Goal: Transaction & Acquisition: Cashout

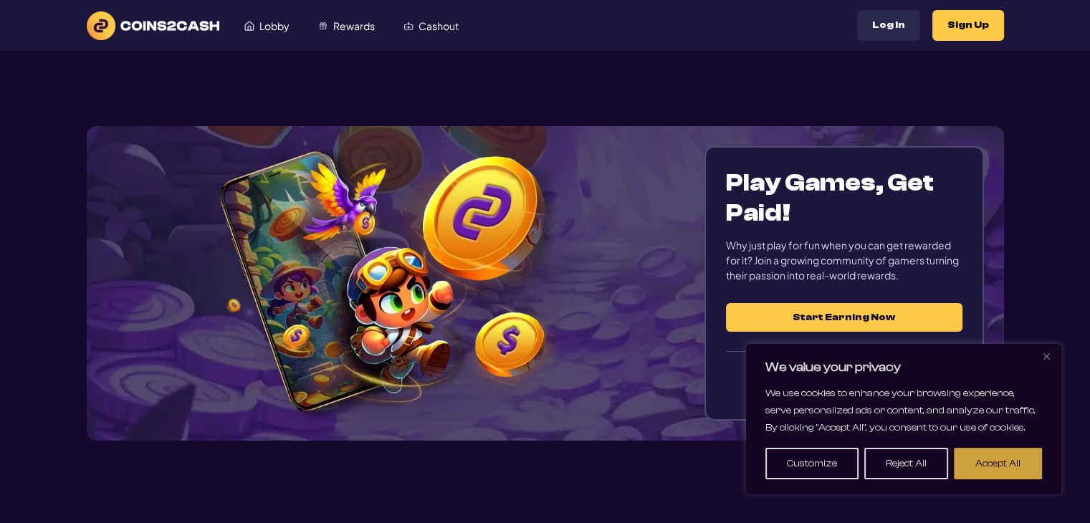
click at [990, 457] on button "Accept All" at bounding box center [998, 464] width 88 height 32
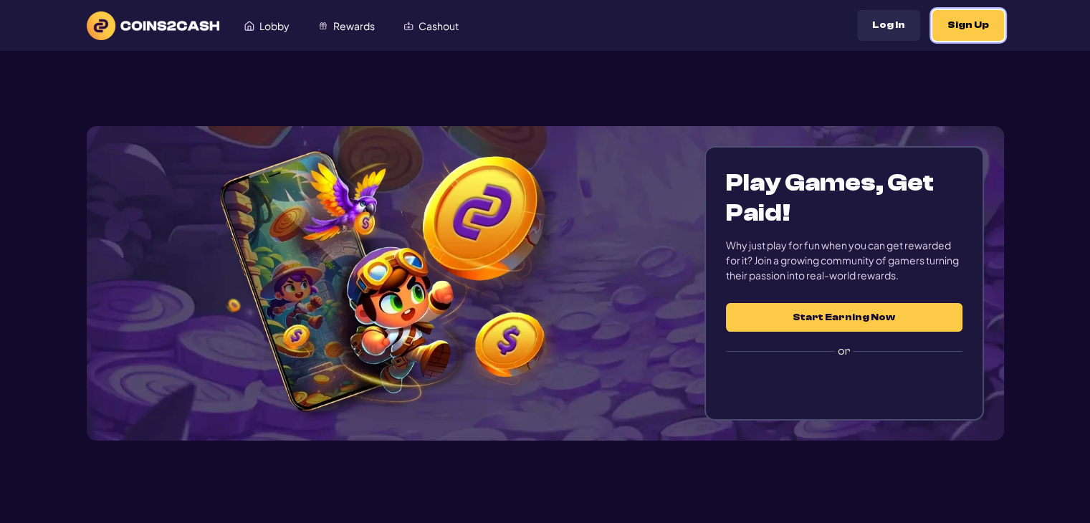
click at [975, 27] on button "Sign Up" at bounding box center [968, 25] width 72 height 31
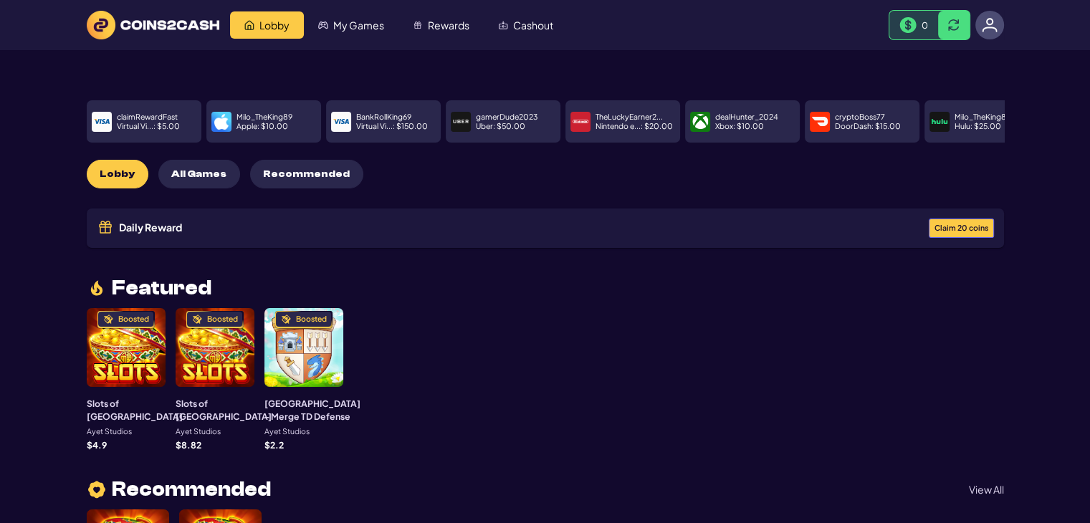
click at [112, 346] on div "Boosted" at bounding box center [126, 347] width 79 height 79
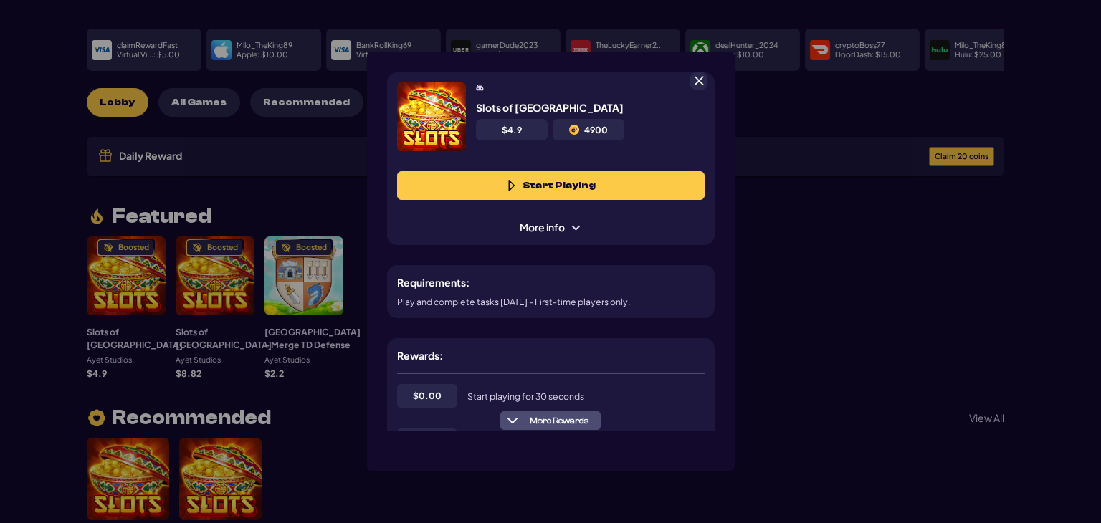
click at [561, 183] on button "Start Playing" at bounding box center [550, 185] width 307 height 29
click at [570, 226] on span at bounding box center [575, 227] width 11 height 11
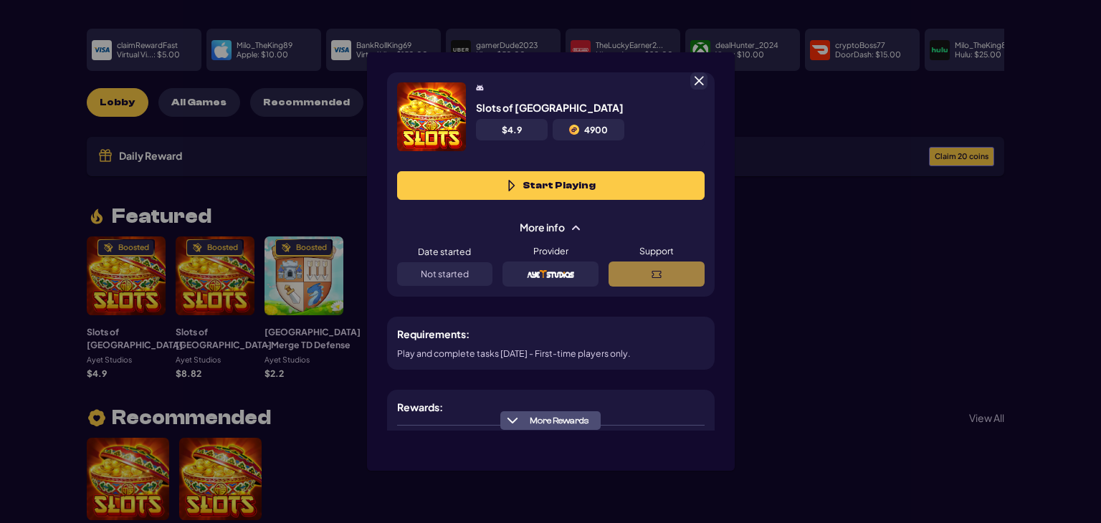
click at [697, 84] on span at bounding box center [698, 81] width 13 height 13
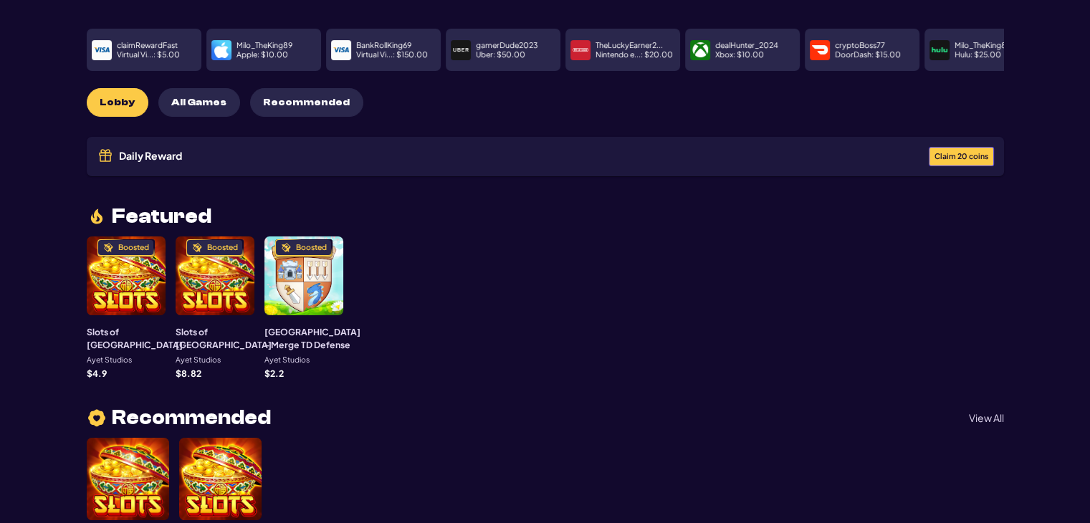
click at [940, 153] on span "Claim 20 coins" at bounding box center [962, 157] width 54 height 8
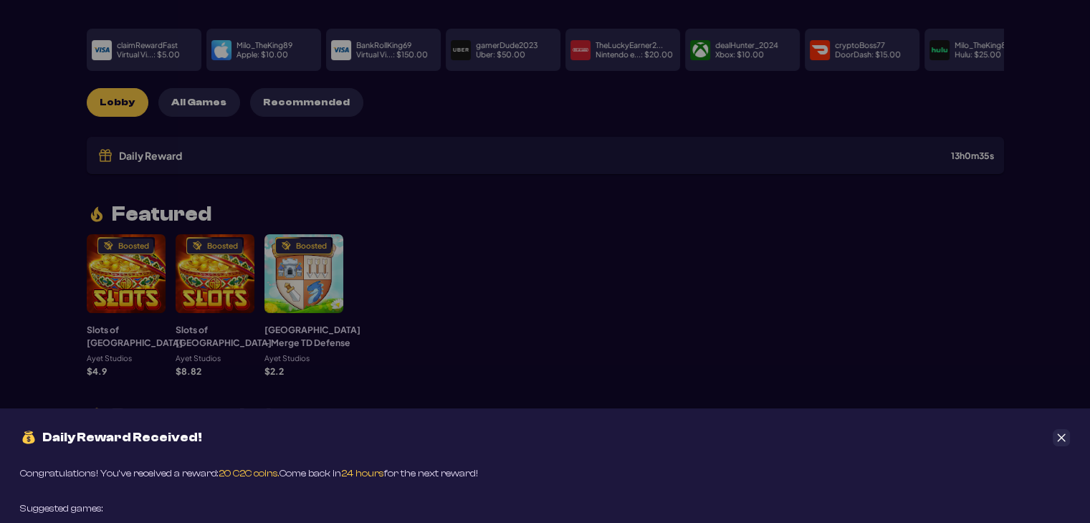
click at [1058, 440] on icon "Close" at bounding box center [1062, 438] width 8 height 8
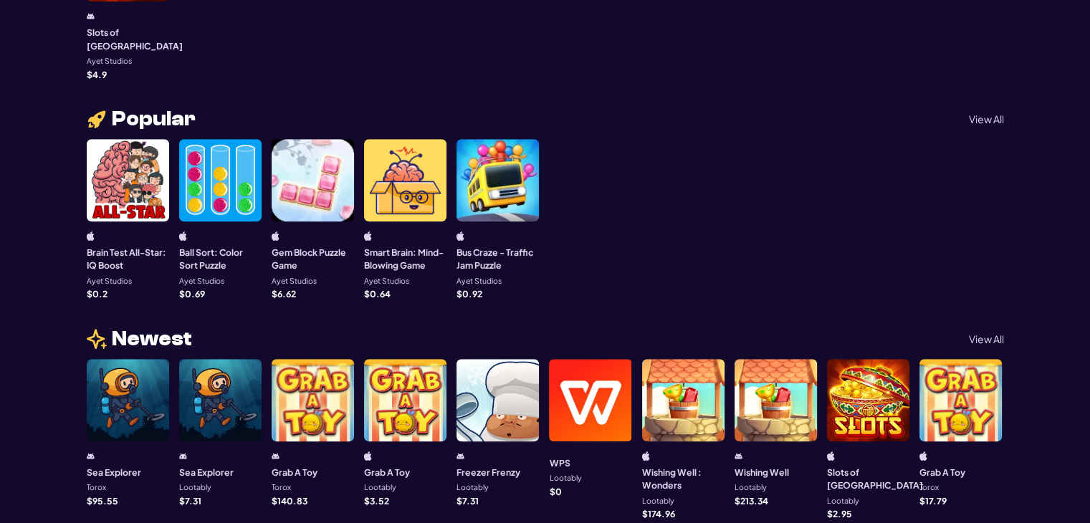
scroll to position [810, 0]
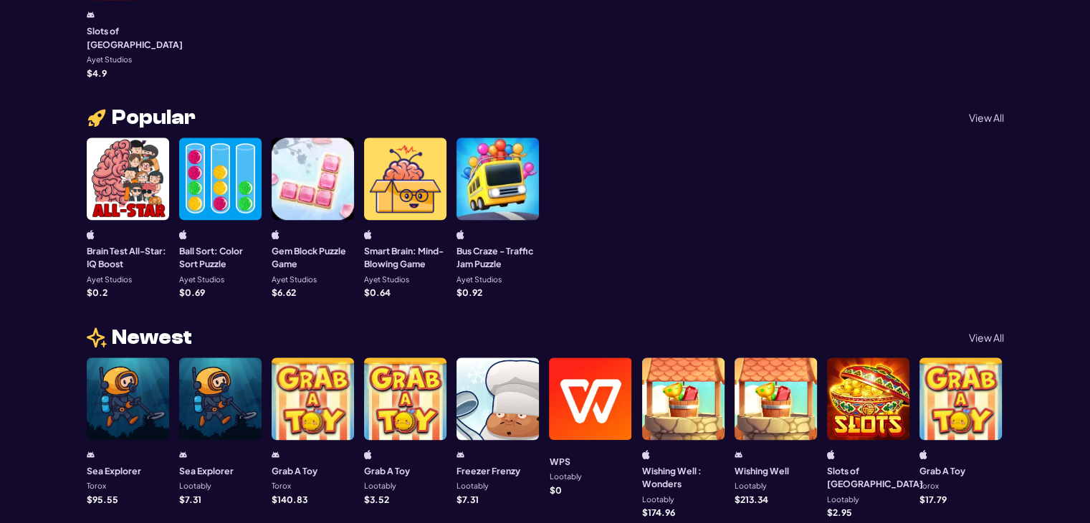
click at [225, 158] on div at bounding box center [220, 179] width 82 height 82
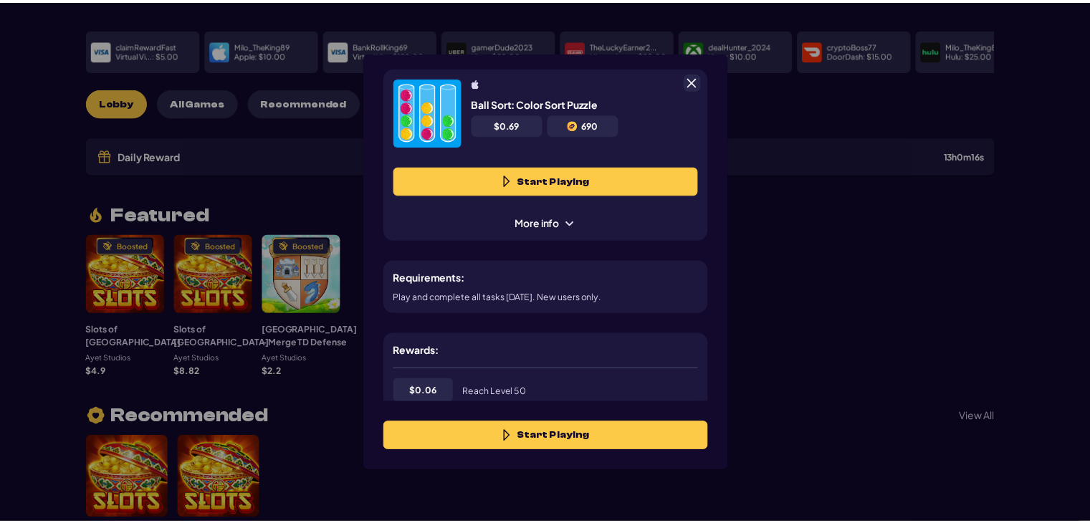
scroll to position [0, 0]
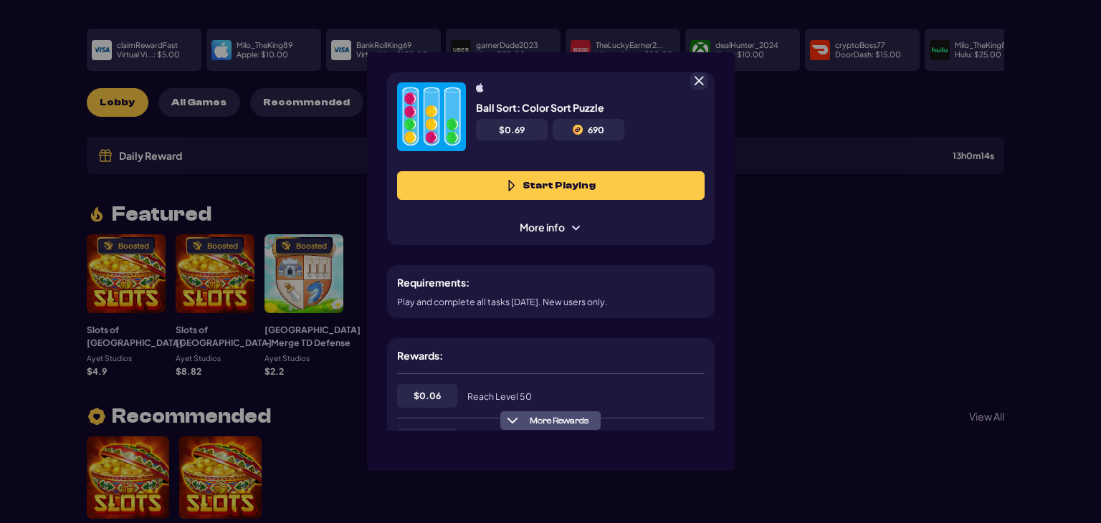
click at [696, 80] on span at bounding box center [698, 81] width 13 height 13
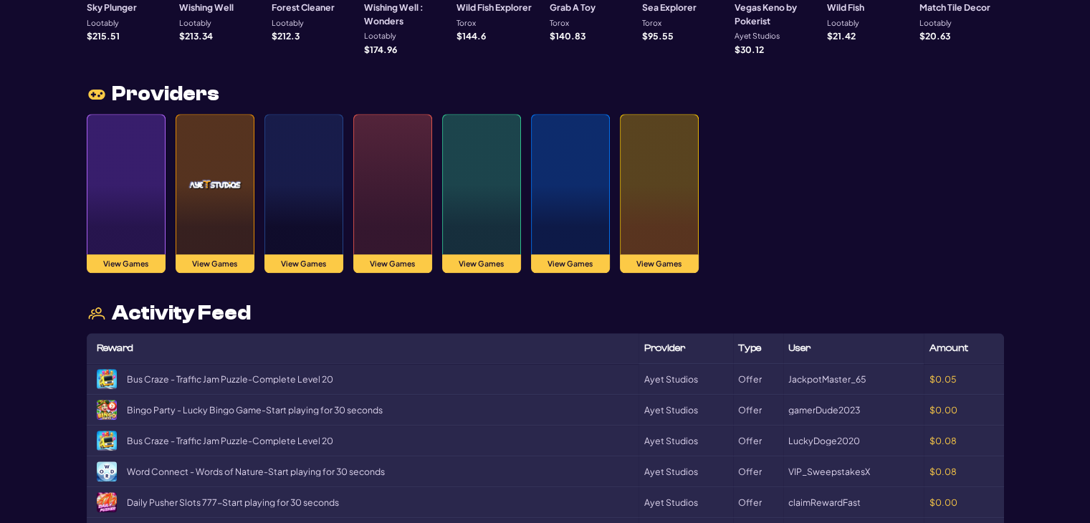
scroll to position [1495, 0]
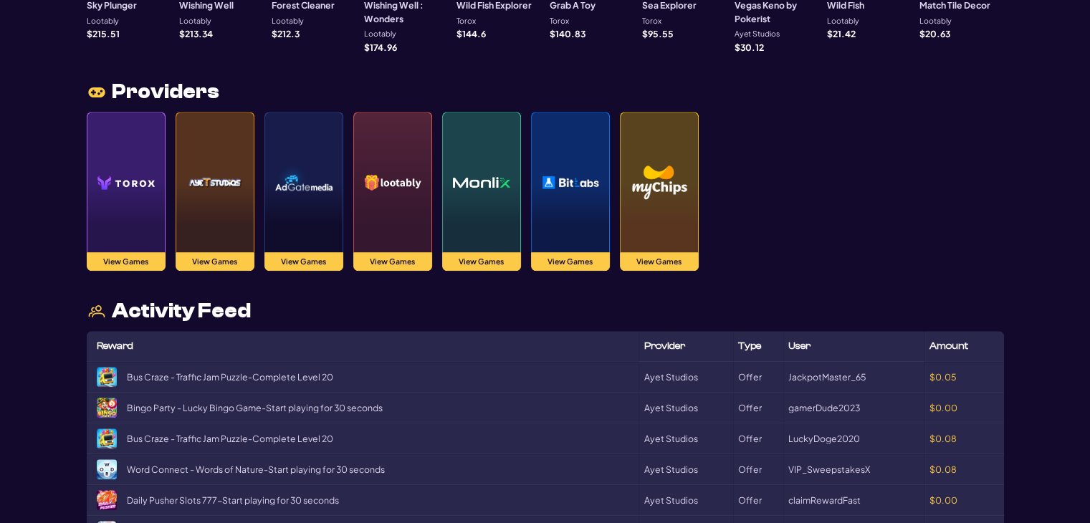
click at [527, 237] on div "View Games View Games View Games View Games View Games View Games View Games" at bounding box center [545, 192] width 917 height 160
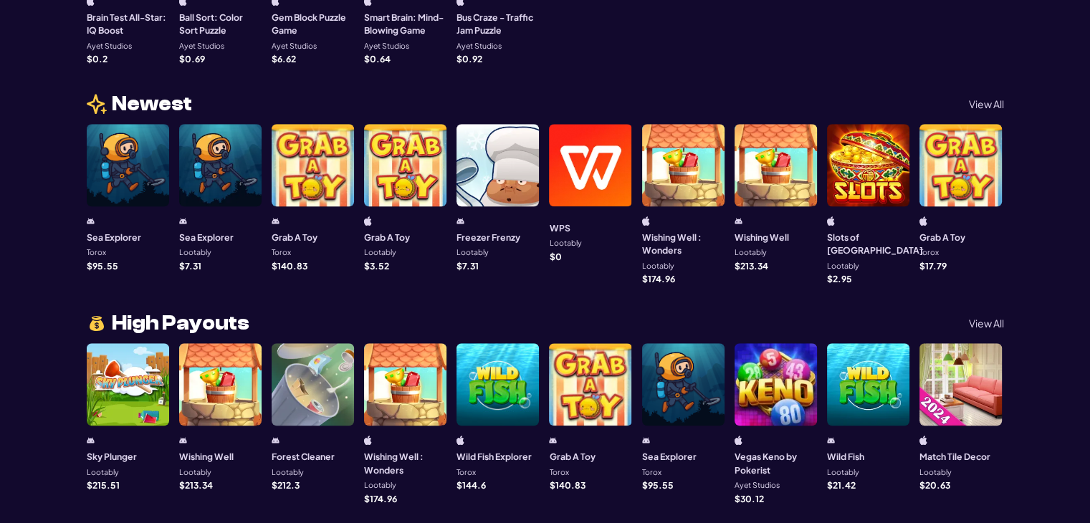
scroll to position [1036, 0]
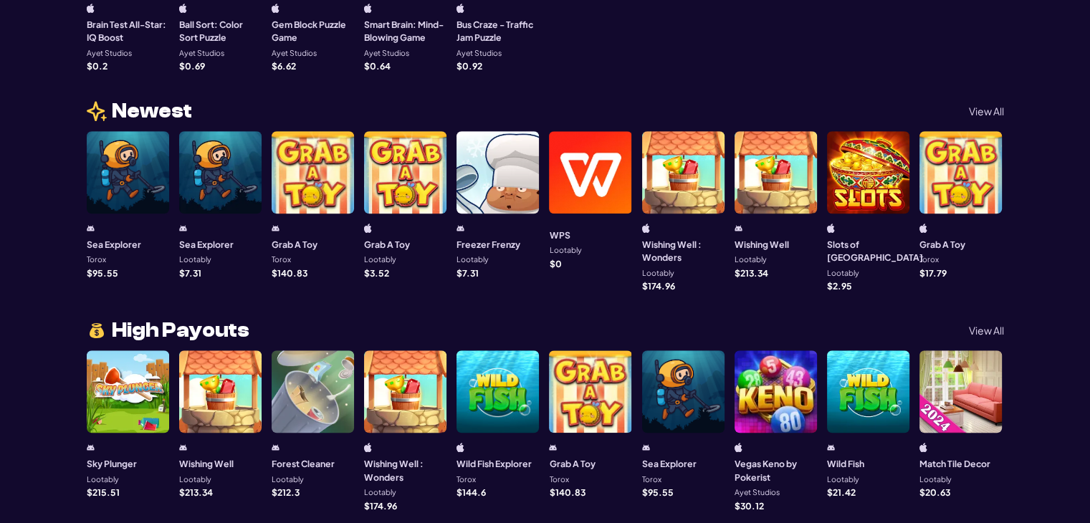
click at [120, 457] on h3 "Sky Plunger" at bounding box center [112, 463] width 50 height 13
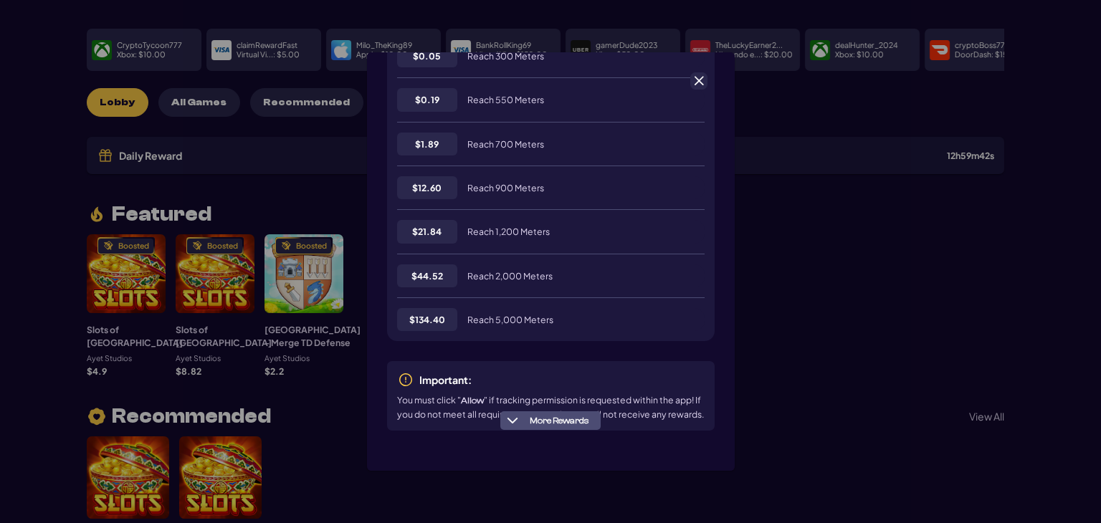
scroll to position [438, 0]
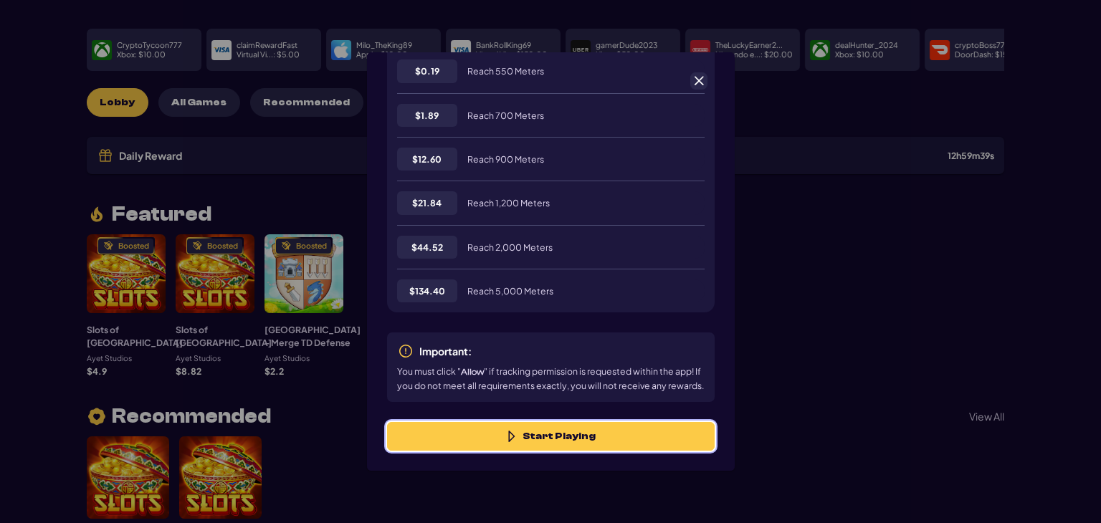
click at [546, 434] on button "Start Playing" at bounding box center [551, 436] width 328 height 29
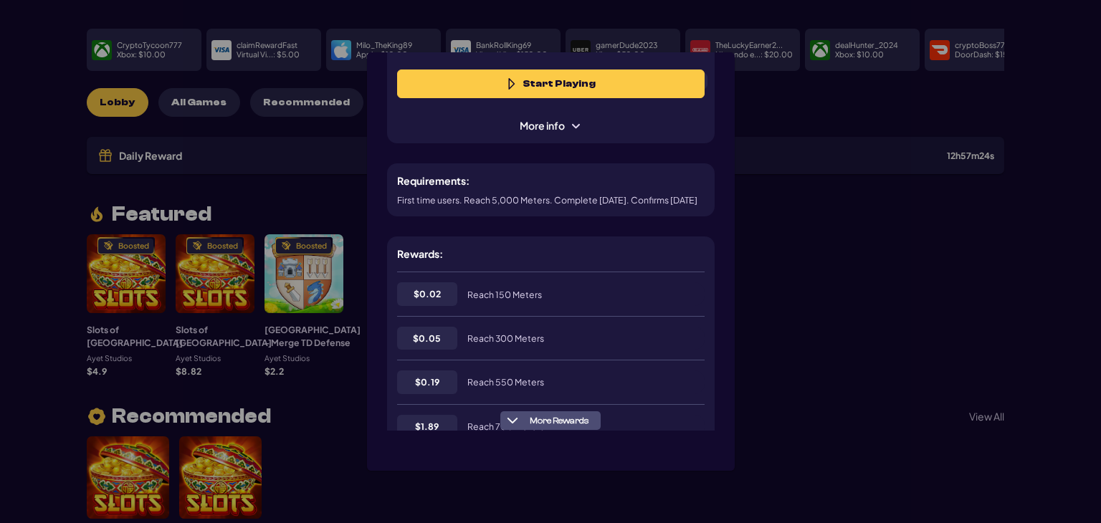
scroll to position [0, 0]
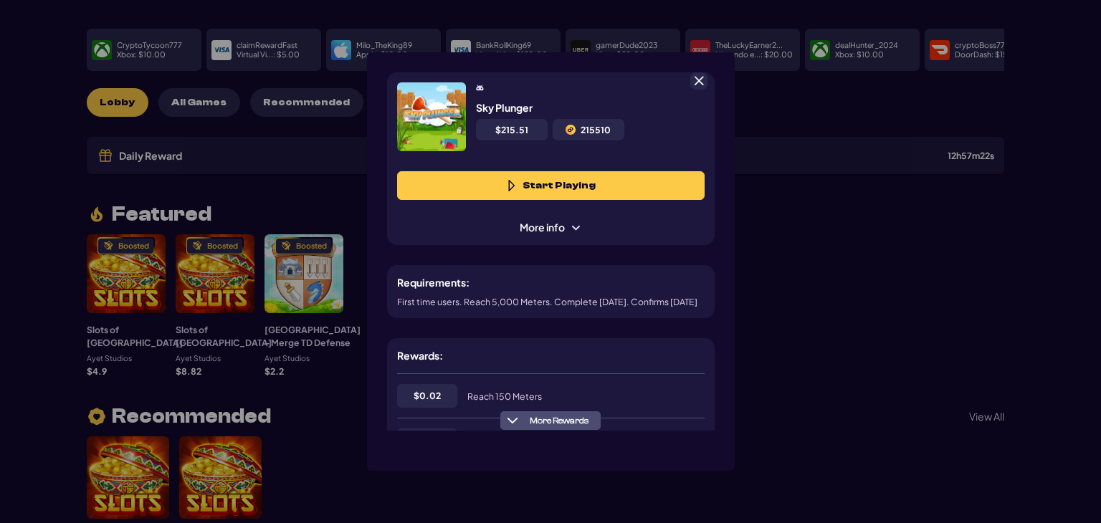
click at [555, 229] on span "More info" at bounding box center [551, 227] width 82 height 15
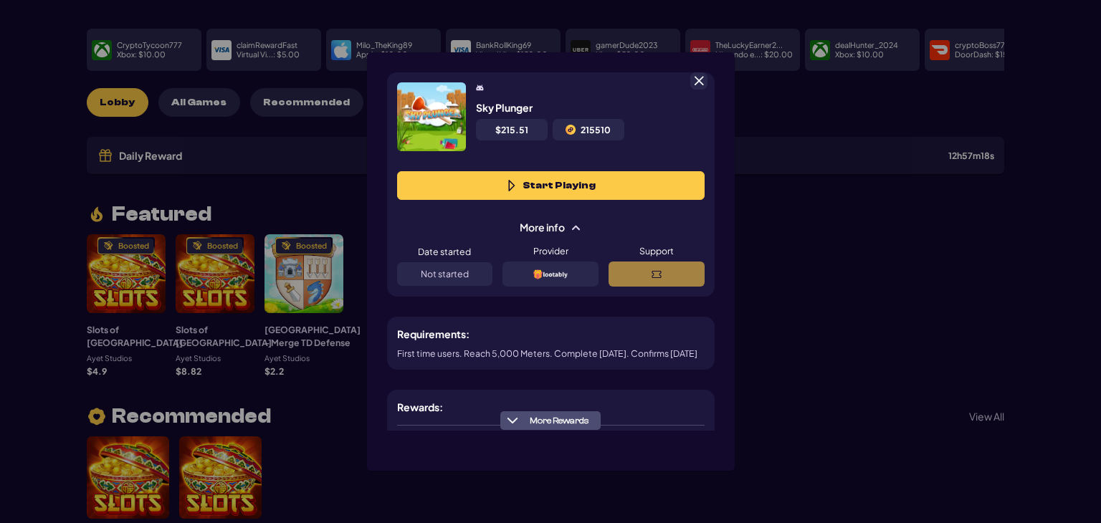
click at [439, 273] on p "Not started" at bounding box center [445, 273] width 48 height 9
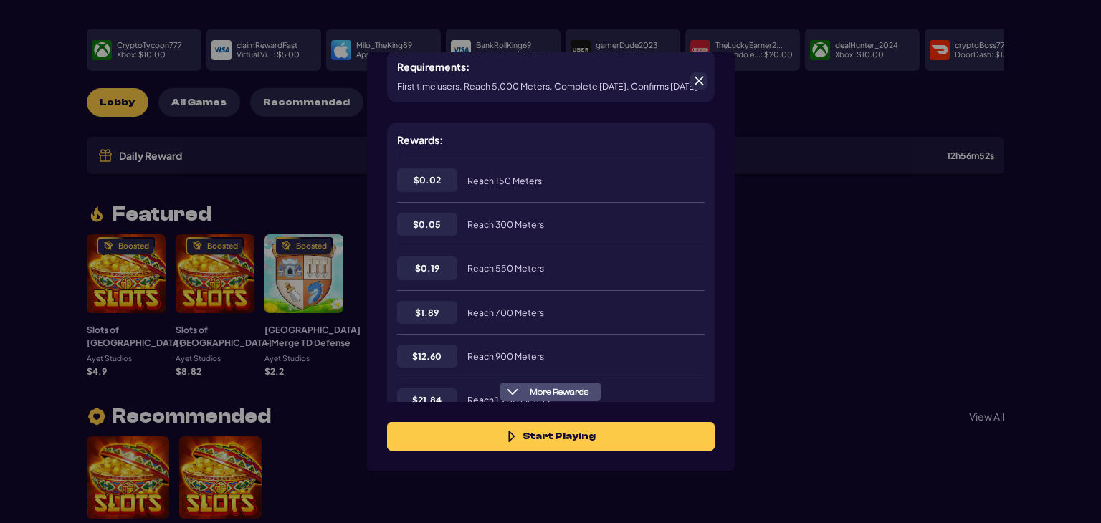
scroll to position [489, 0]
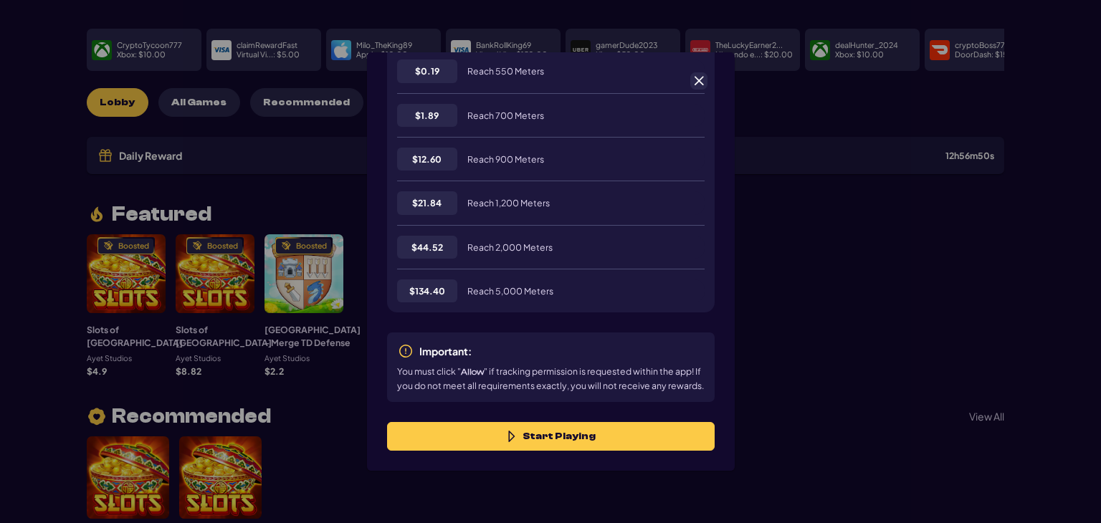
click at [472, 367] on b "Allow" at bounding box center [472, 372] width 23 height 10
click at [406, 343] on img at bounding box center [405, 351] width 17 height 17
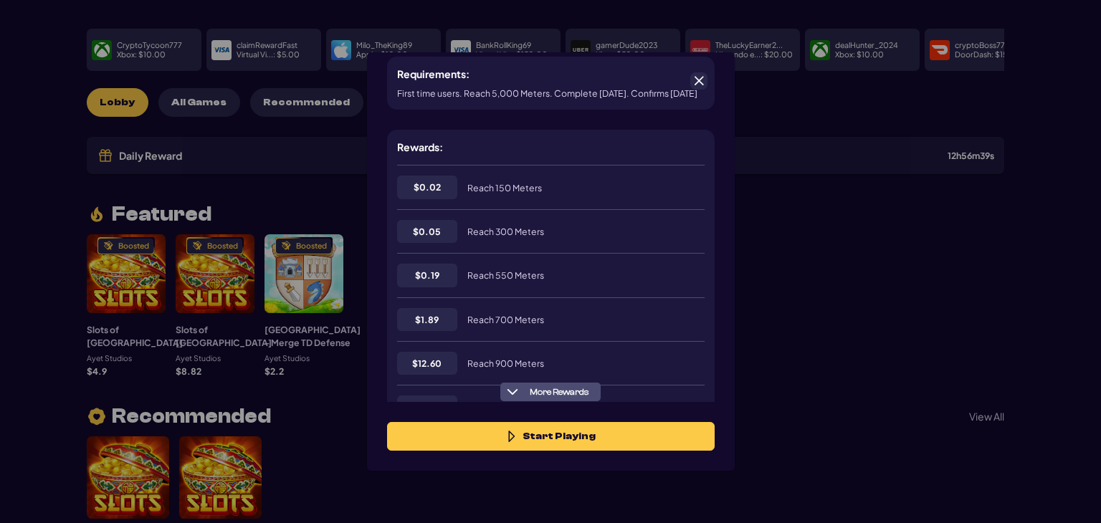
scroll to position [0, 0]
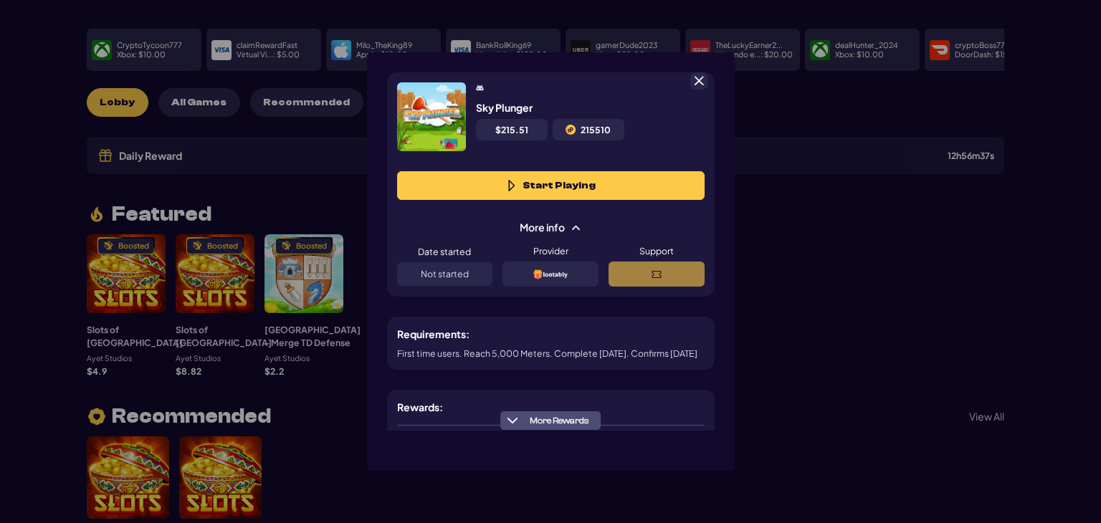
click at [461, 272] on p "Not started" at bounding box center [445, 273] width 48 height 9
click at [548, 267] on div at bounding box center [550, 274] width 96 height 25
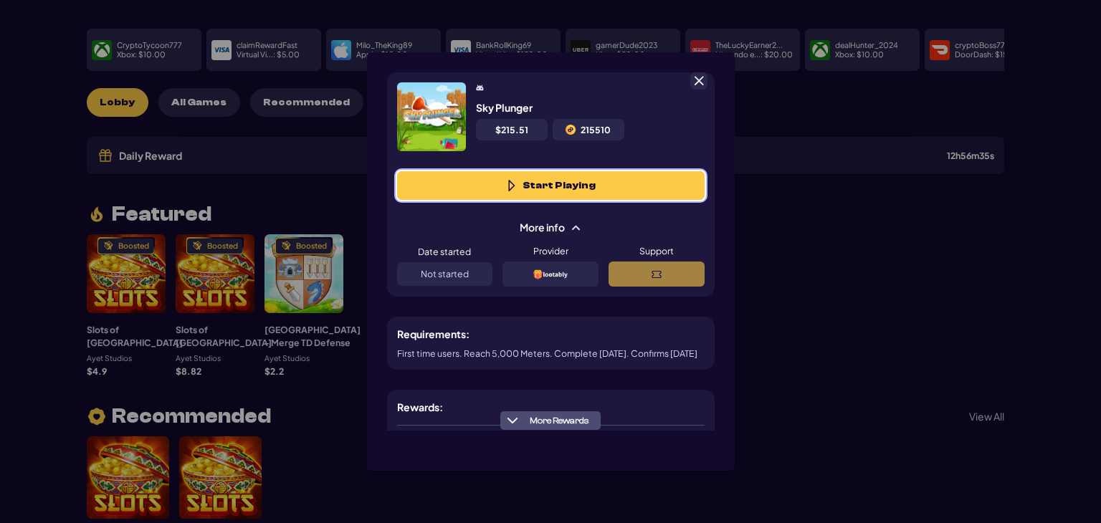
click at [576, 183] on button "Start Playing" at bounding box center [550, 185] width 307 height 29
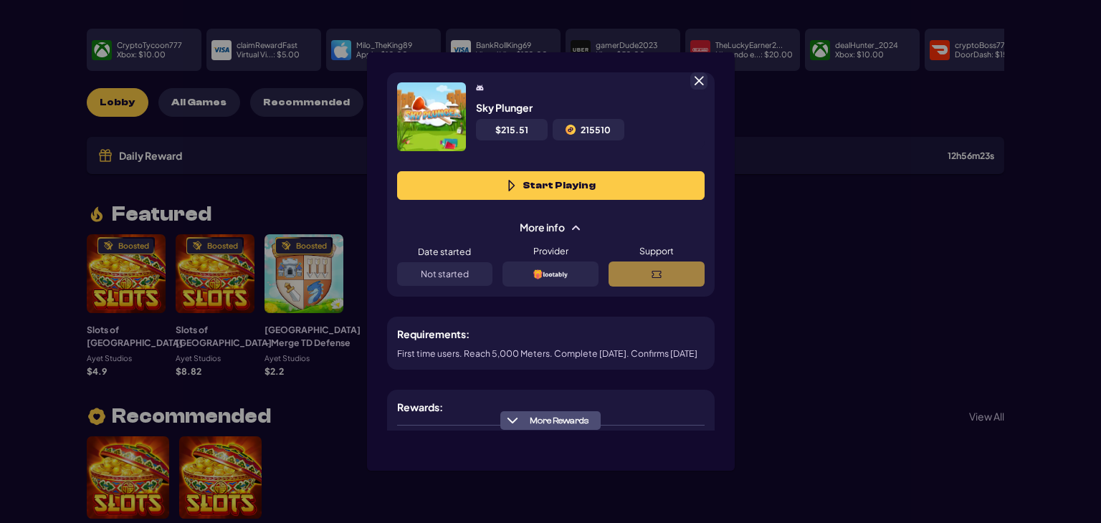
click at [654, 275] on div "Support" at bounding box center [657, 266] width 96 height 42
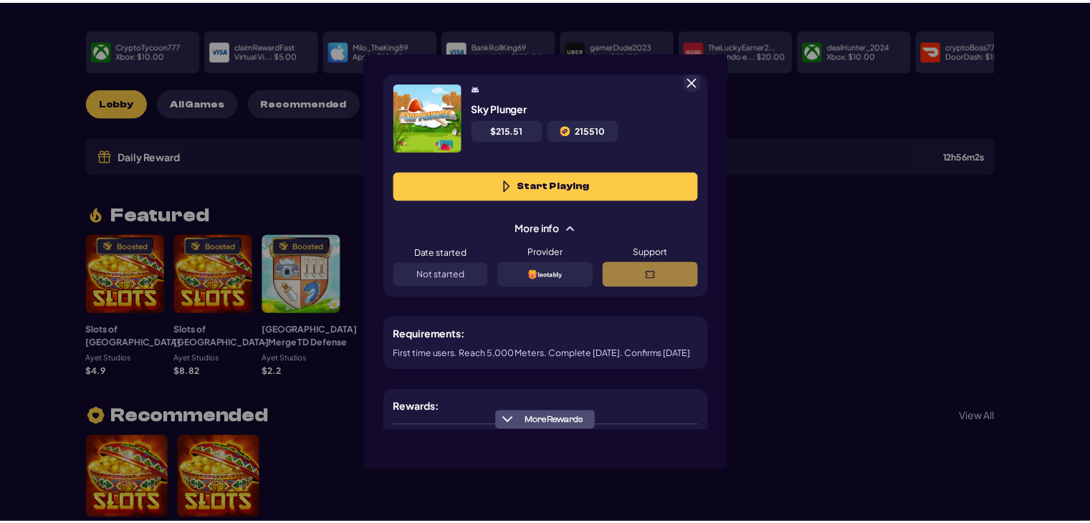
scroll to position [130, 0]
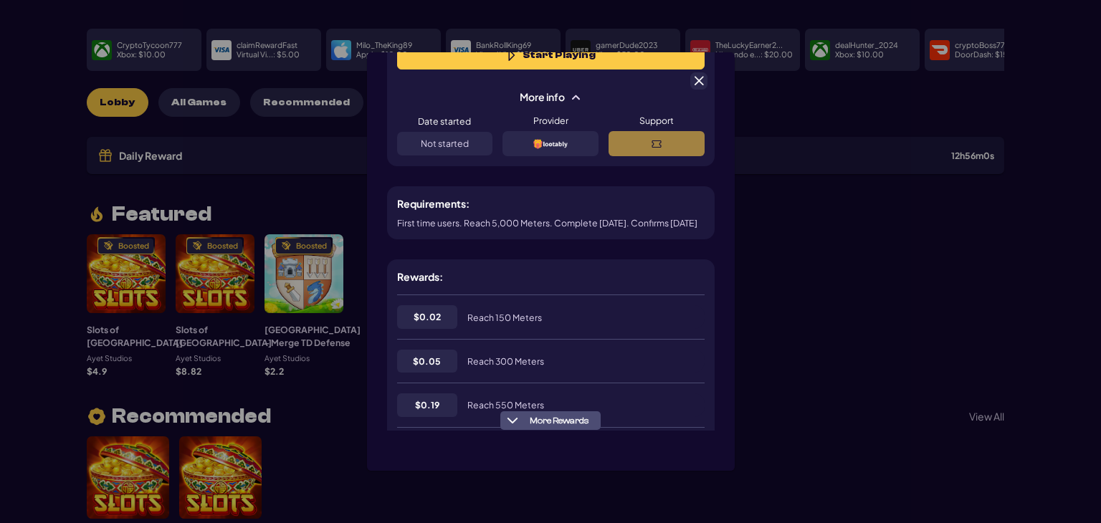
click at [698, 82] on span at bounding box center [698, 81] width 13 height 13
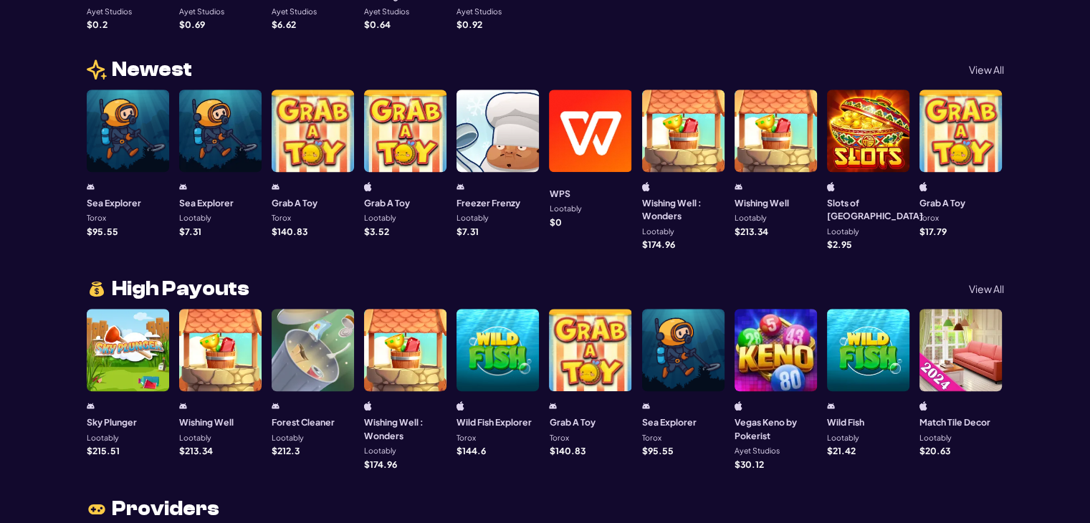
scroll to position [1089, 0]
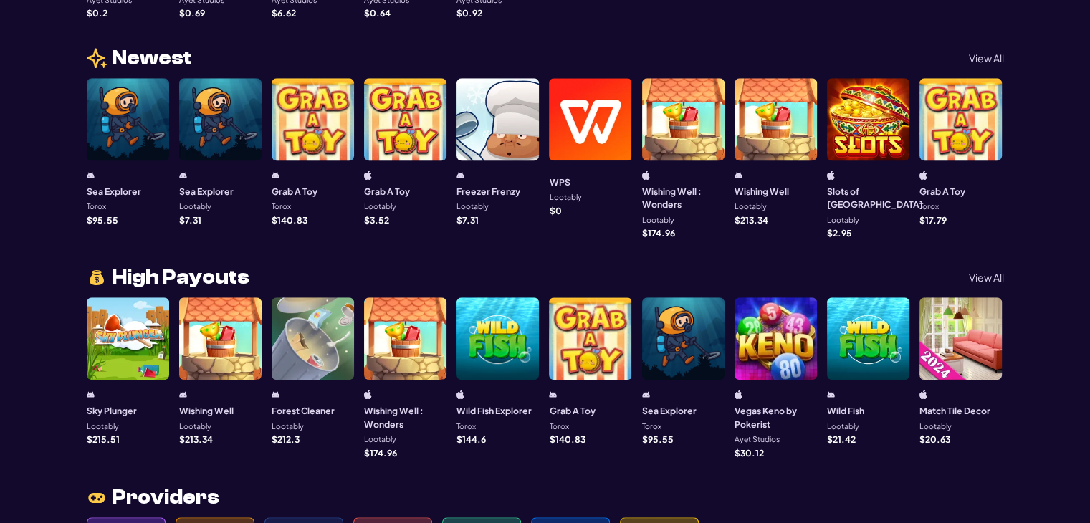
click at [115, 404] on h3 "Sky Plunger" at bounding box center [112, 410] width 50 height 13
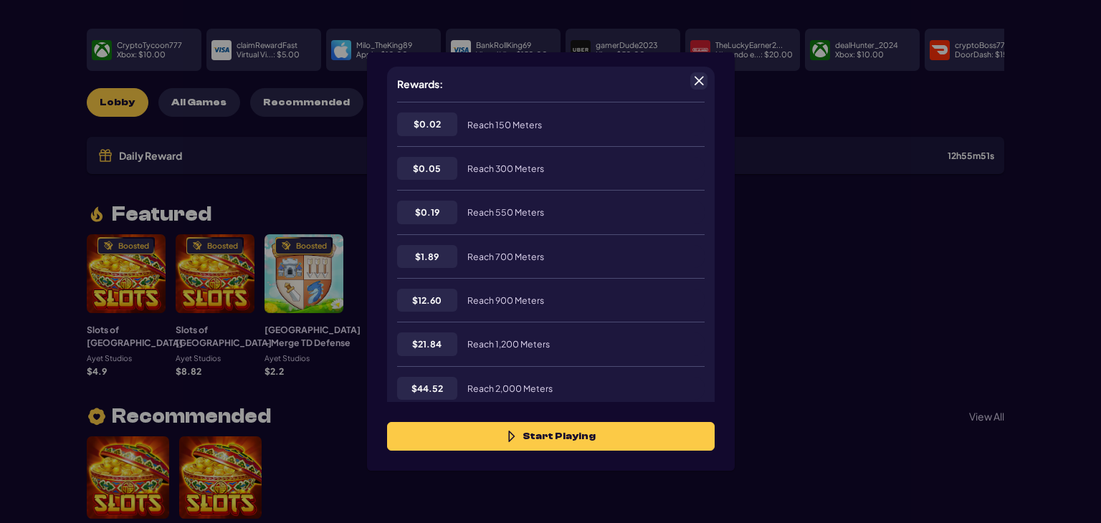
scroll to position [271, 0]
click at [545, 391] on span "More Rewards" at bounding box center [559, 392] width 70 height 11
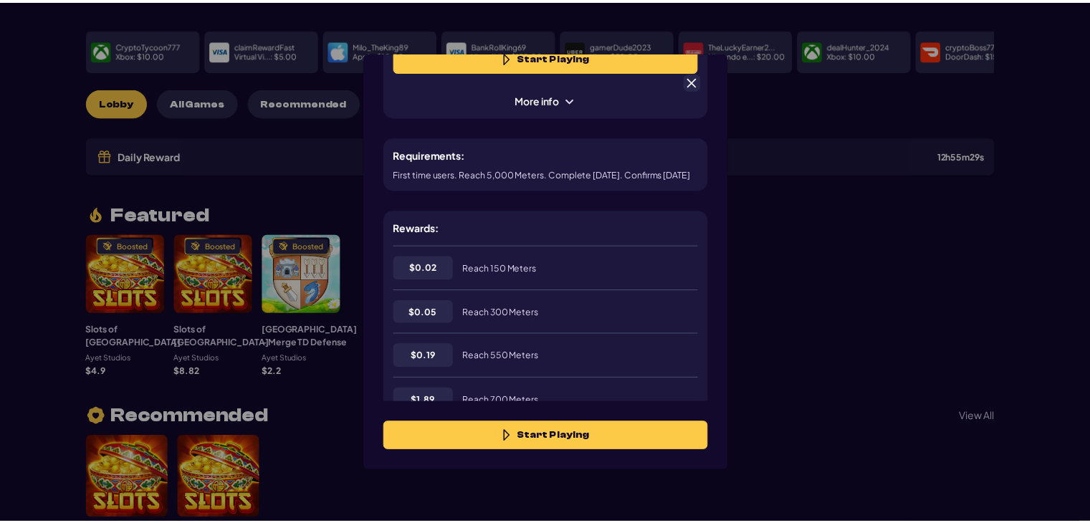
scroll to position [0, 0]
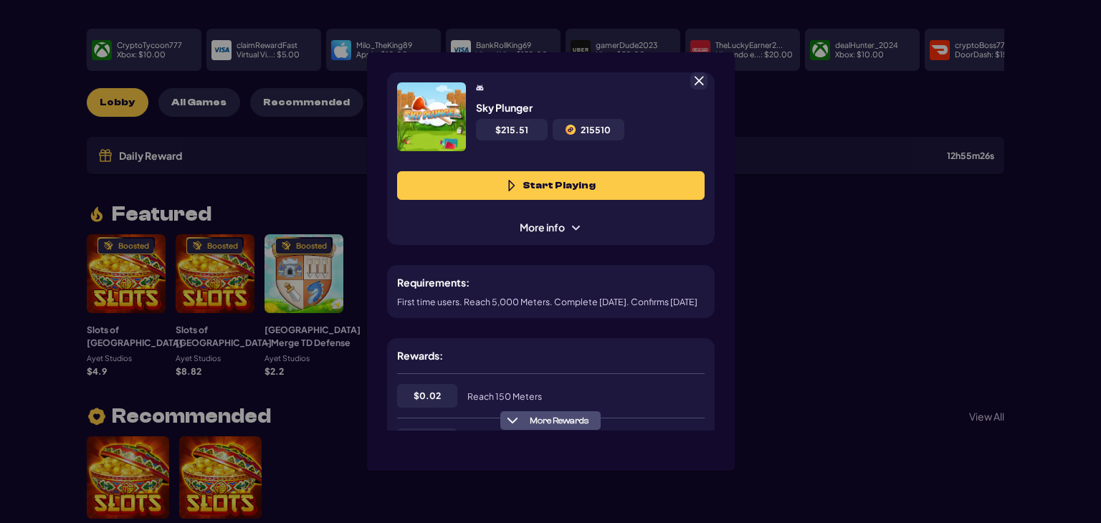
click at [696, 87] on span at bounding box center [698, 81] width 13 height 13
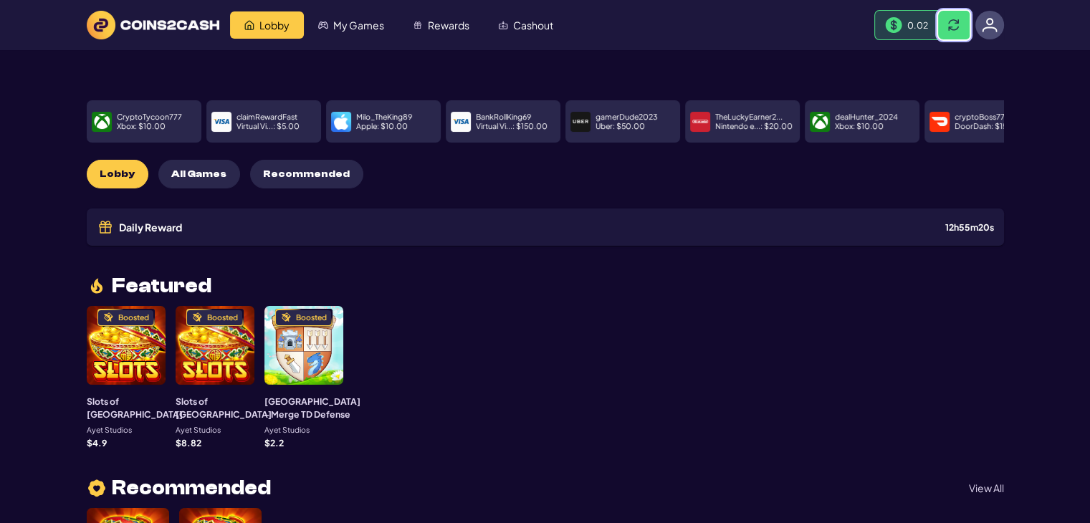
click at [952, 20] on span at bounding box center [953, 24] width 11 height 11
click at [960, 19] on button at bounding box center [954, 25] width 32 height 29
click at [902, 18] on div "0.02" at bounding box center [906, 25] width 63 height 29
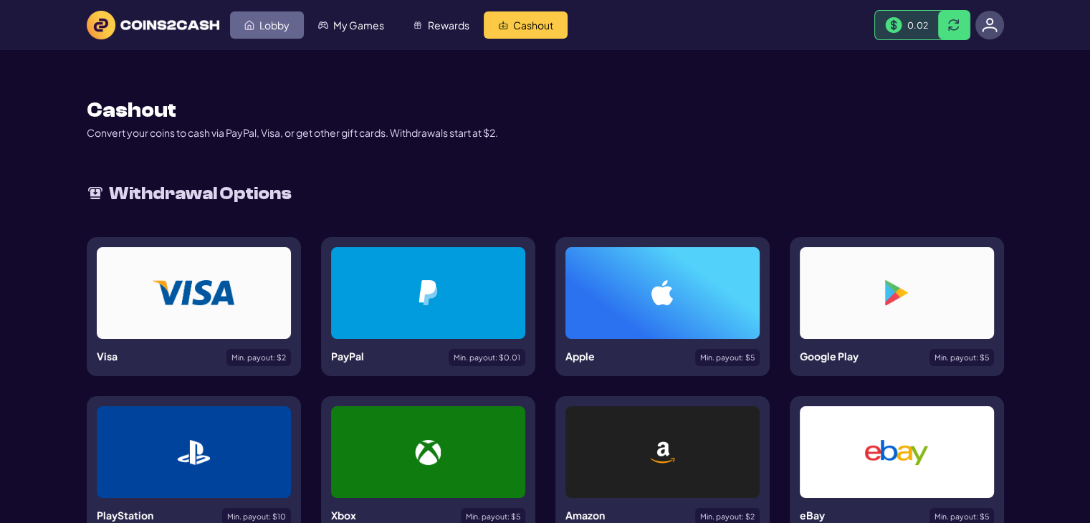
click at [276, 34] on link "Lobby" at bounding box center [267, 24] width 74 height 27
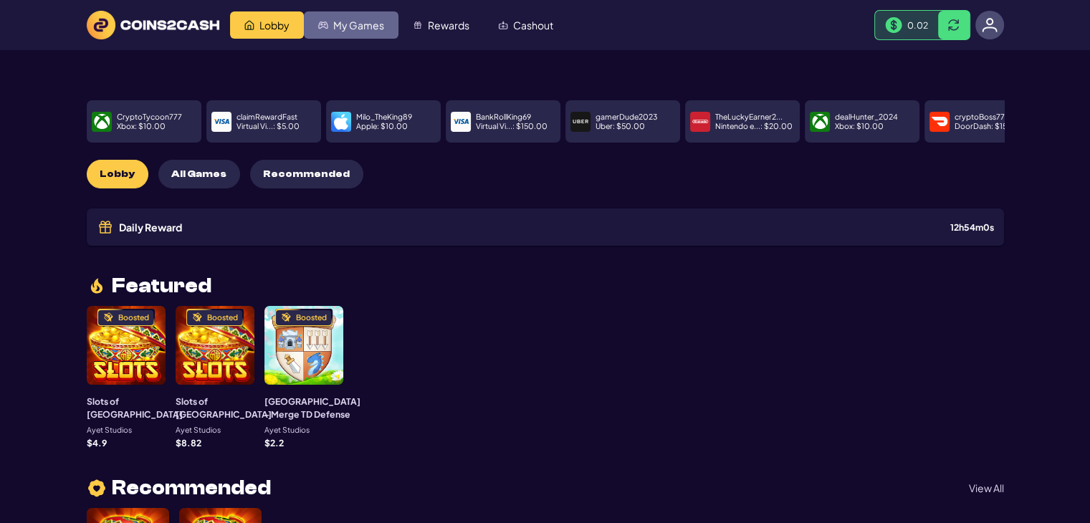
click at [360, 28] on span "My Games" at bounding box center [358, 25] width 51 height 10
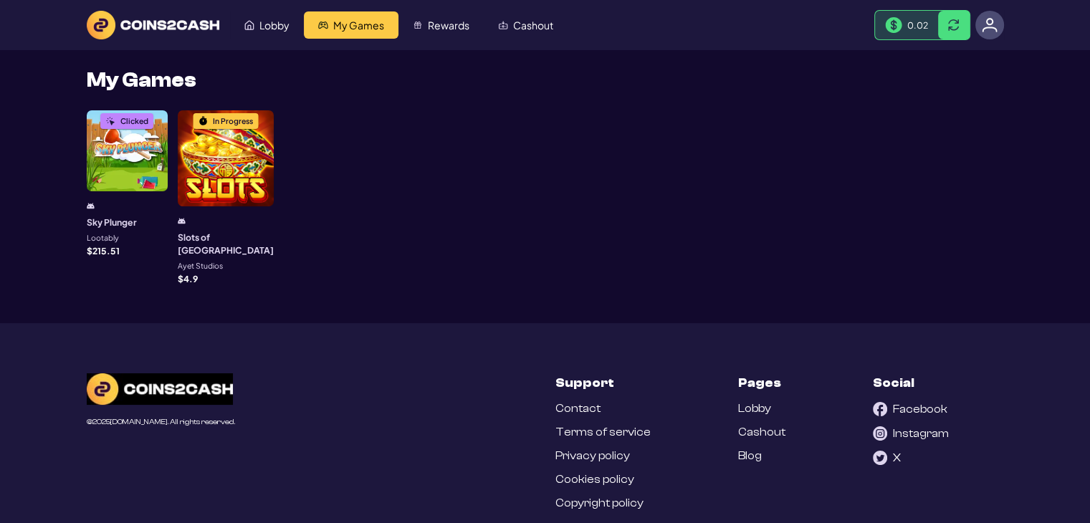
click at [115, 156] on div "Clicked" at bounding box center [127, 150] width 81 height 81
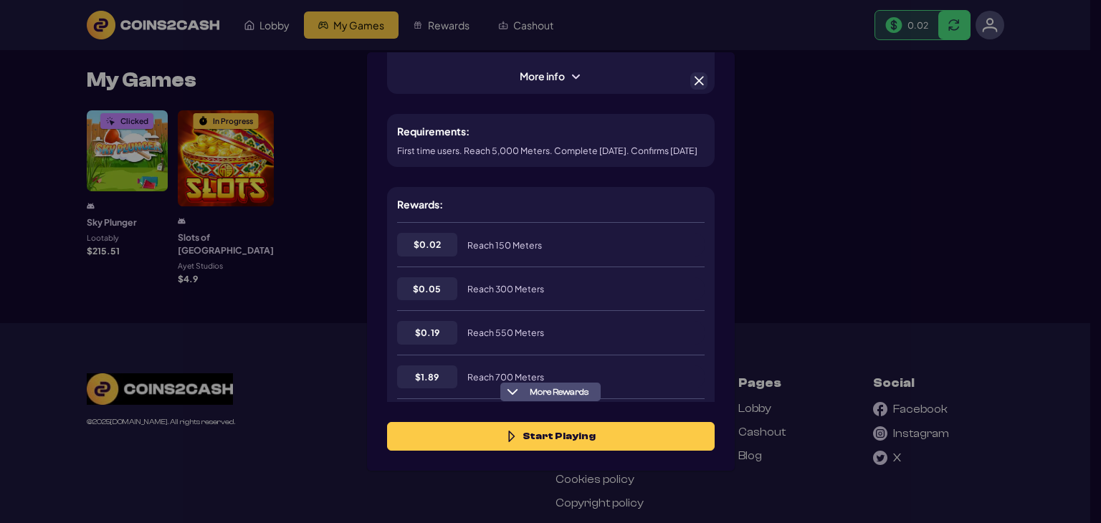
scroll to position [152, 0]
click at [705, 78] on span at bounding box center [698, 81] width 13 height 13
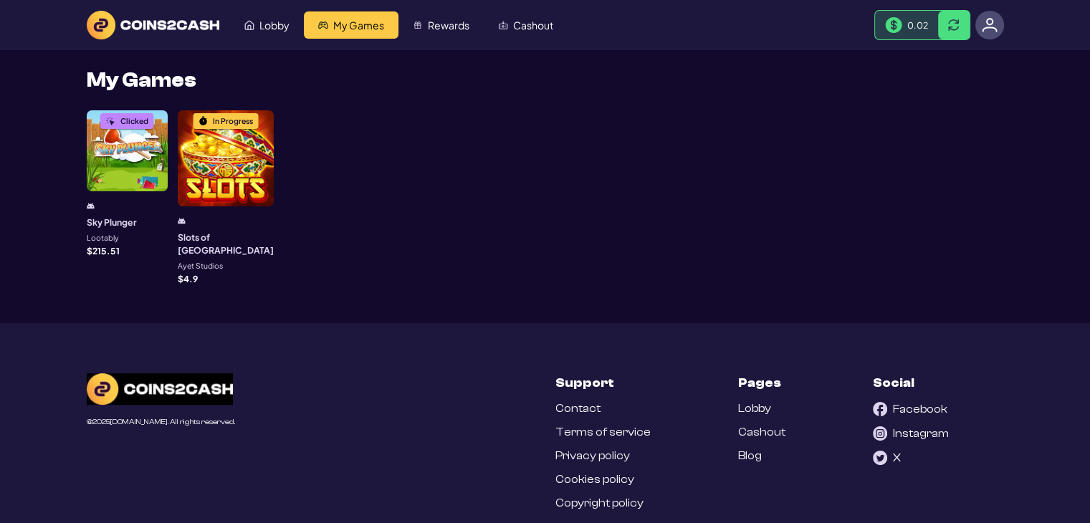
click at [201, 138] on div "In Progress" at bounding box center [226, 158] width 96 height 96
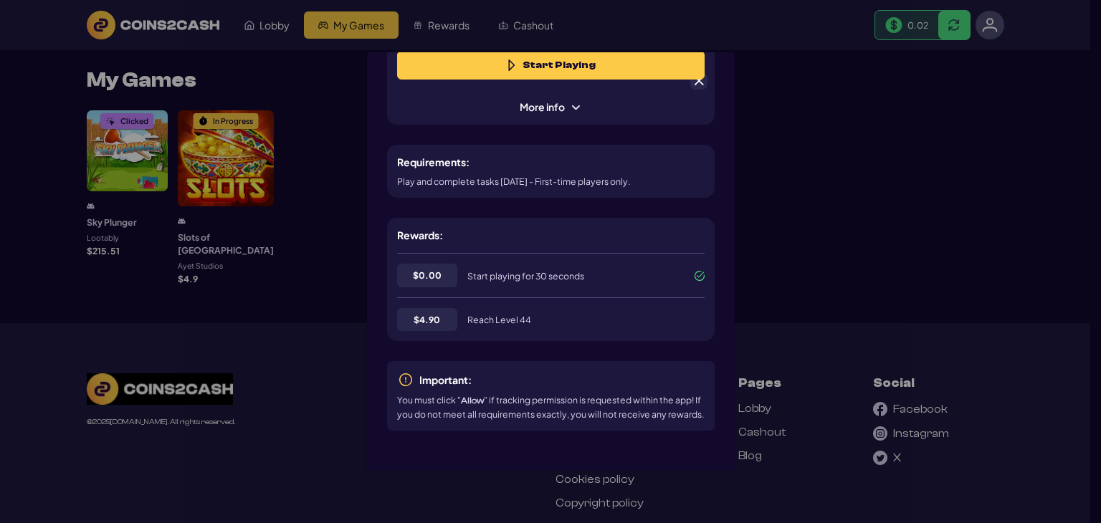
scroll to position [0, 0]
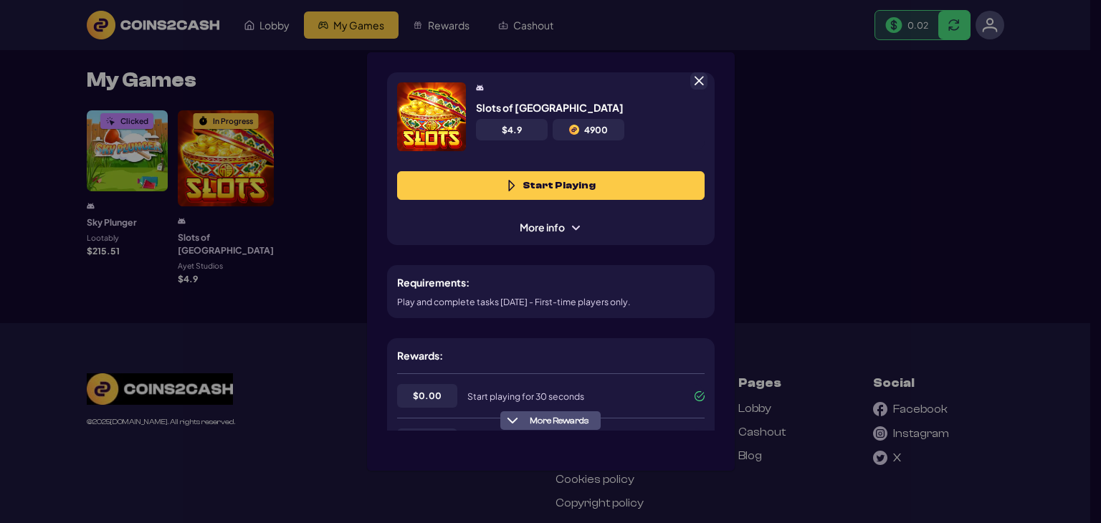
click at [702, 83] on span at bounding box center [698, 81] width 13 height 13
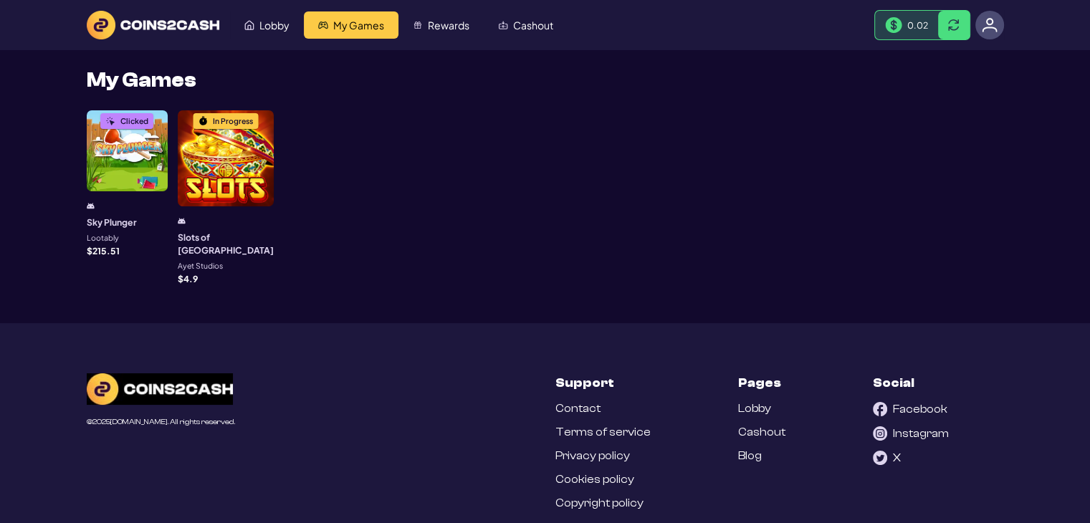
click at [112, 153] on div "Clicked" at bounding box center [127, 150] width 81 height 81
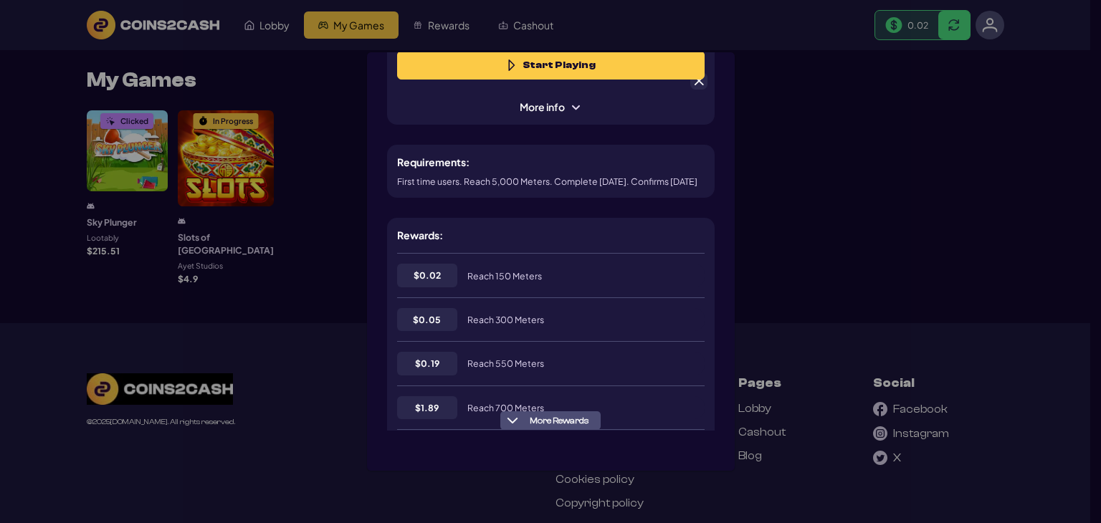
scroll to position [123, 0]
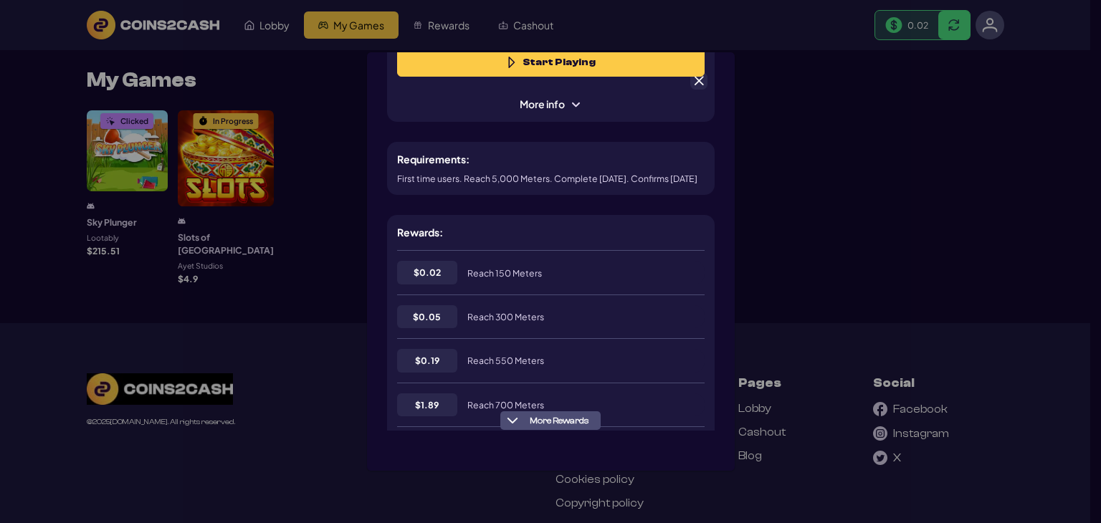
click at [488, 279] on span "Reach 150 Meters" at bounding box center [504, 272] width 75 height 11
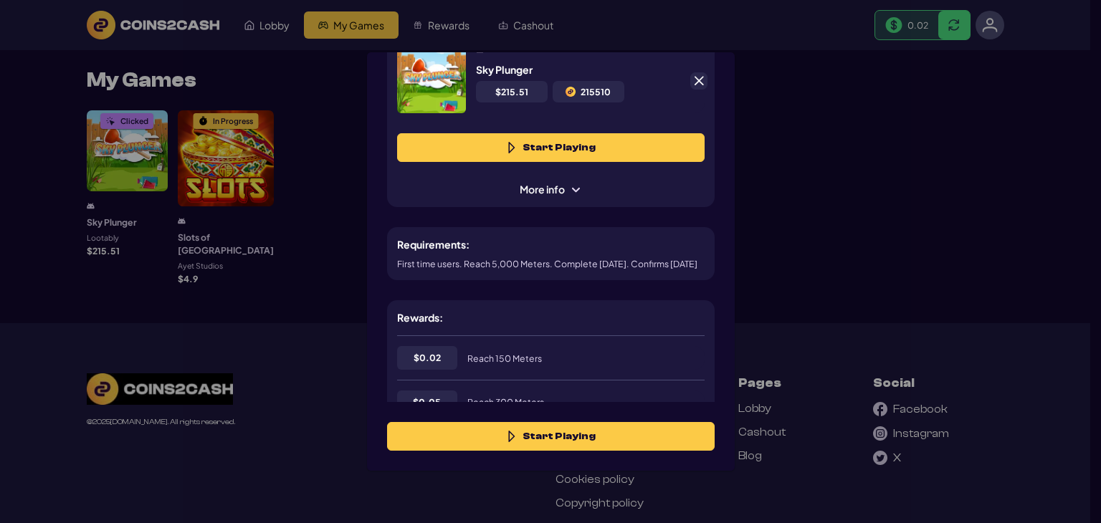
scroll to position [0, 0]
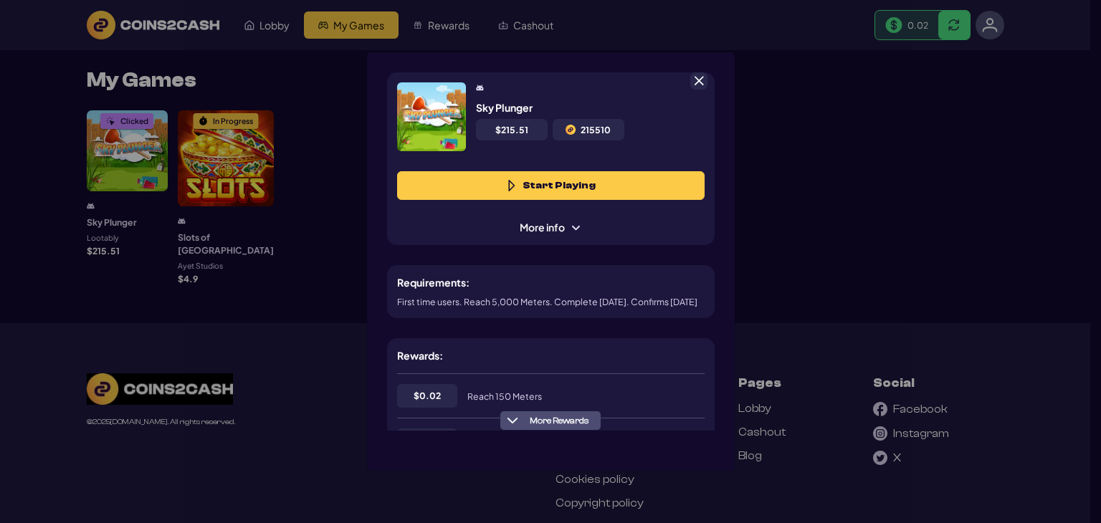
click at [698, 78] on span at bounding box center [698, 81] width 13 height 13
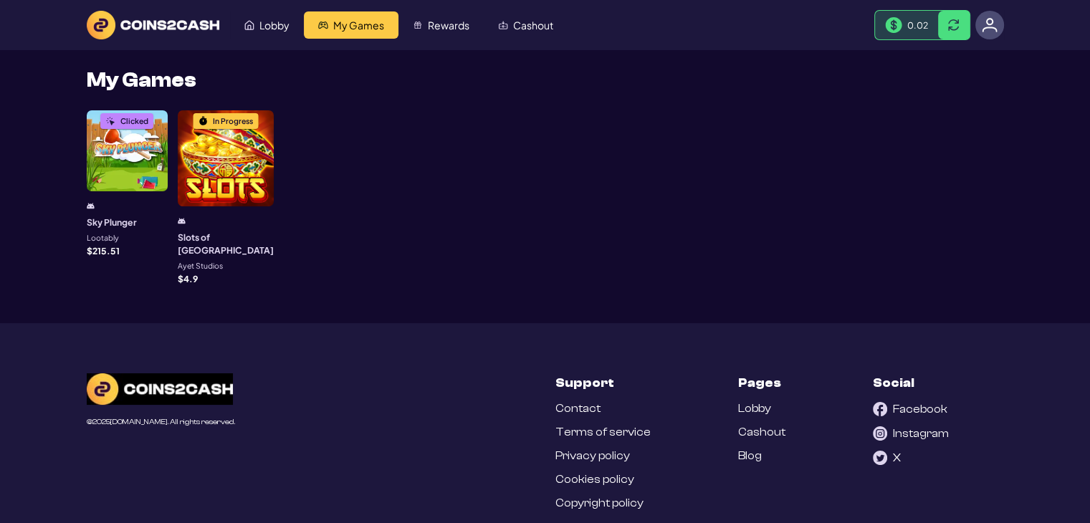
click at [120, 118] on div "Clicked" at bounding box center [134, 122] width 28 height 8
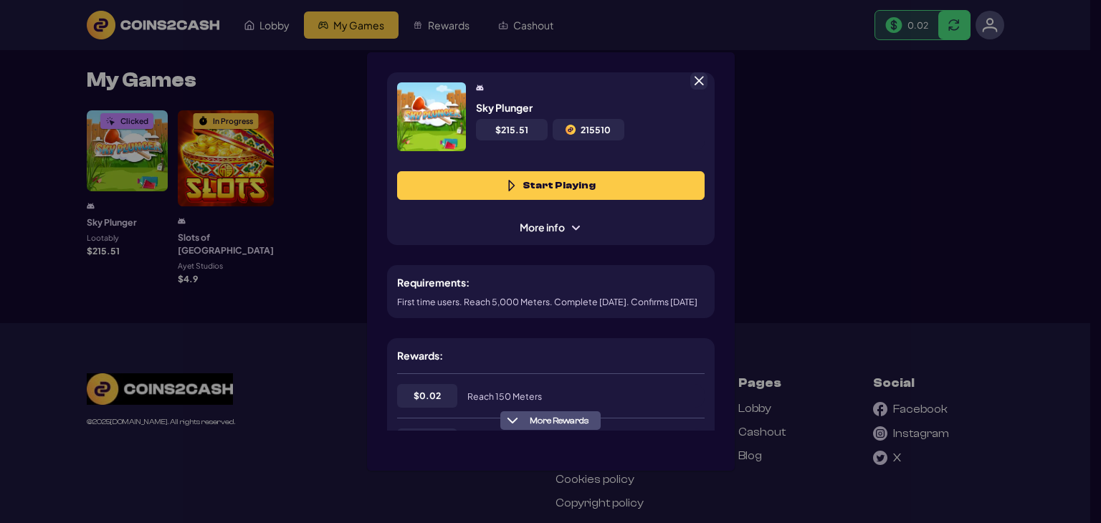
click at [552, 224] on span "More info" at bounding box center [551, 227] width 82 height 15
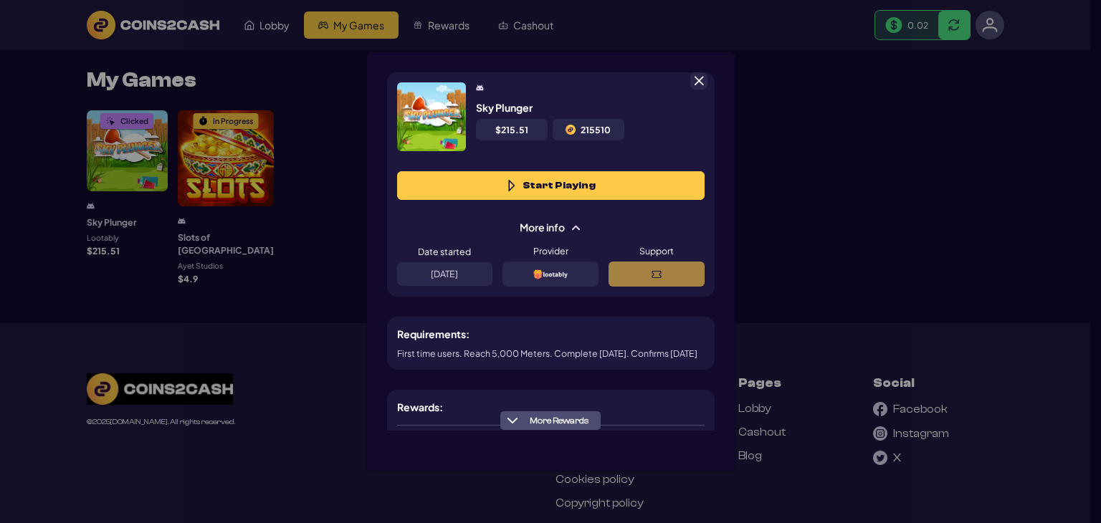
click at [633, 273] on div "Support" at bounding box center [657, 266] width 96 height 42
click at [550, 277] on img at bounding box center [550, 274] width 47 height 10
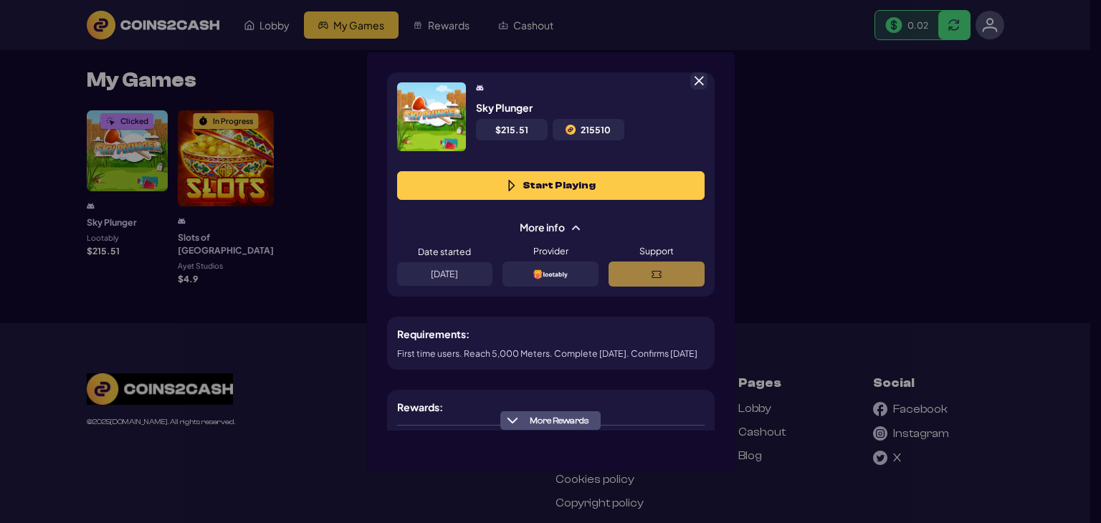
click at [439, 281] on div "9/7/2025" at bounding box center [445, 274] width 96 height 24
click at [439, 281] on div "[DATE]" at bounding box center [445, 274] width 96 height 24
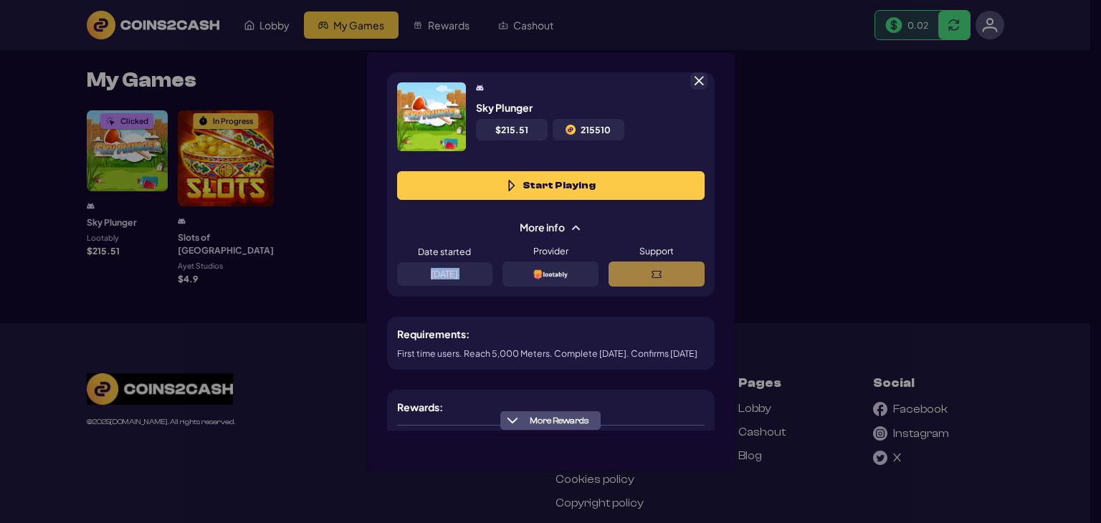
click at [439, 281] on div "[DATE]" at bounding box center [445, 274] width 96 height 24
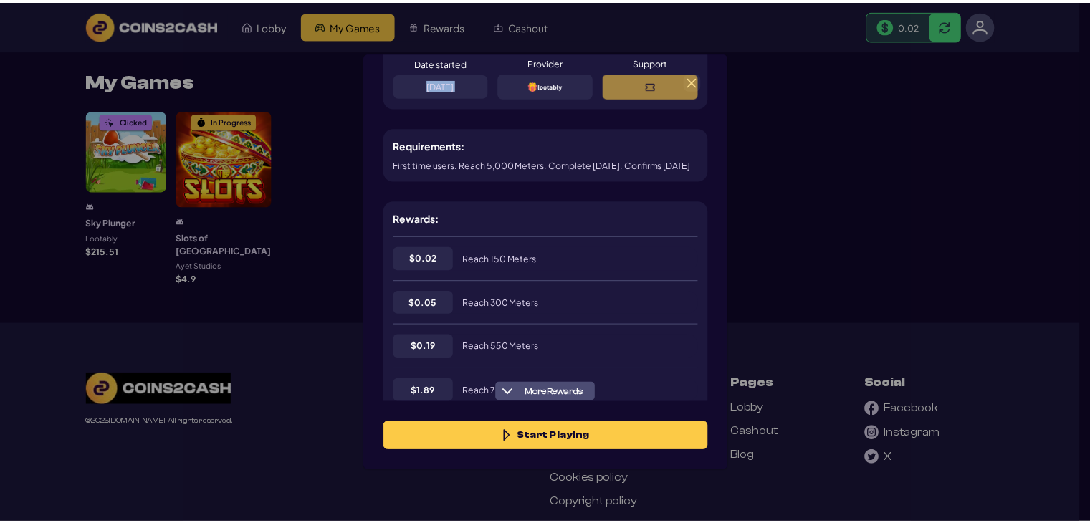
scroll to position [198, 0]
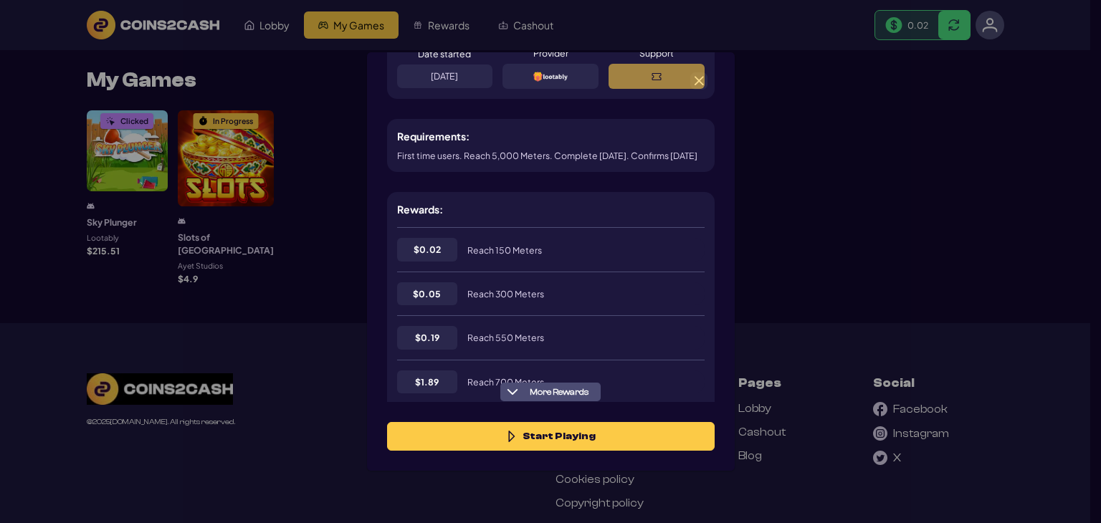
click at [701, 79] on span at bounding box center [698, 81] width 13 height 13
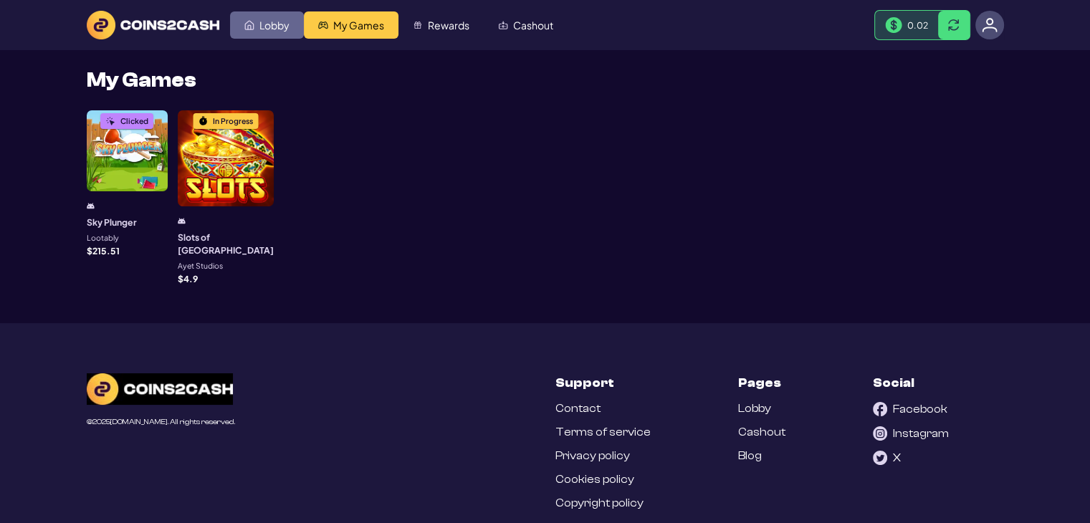
click at [275, 28] on span "Lobby" at bounding box center [274, 25] width 30 height 10
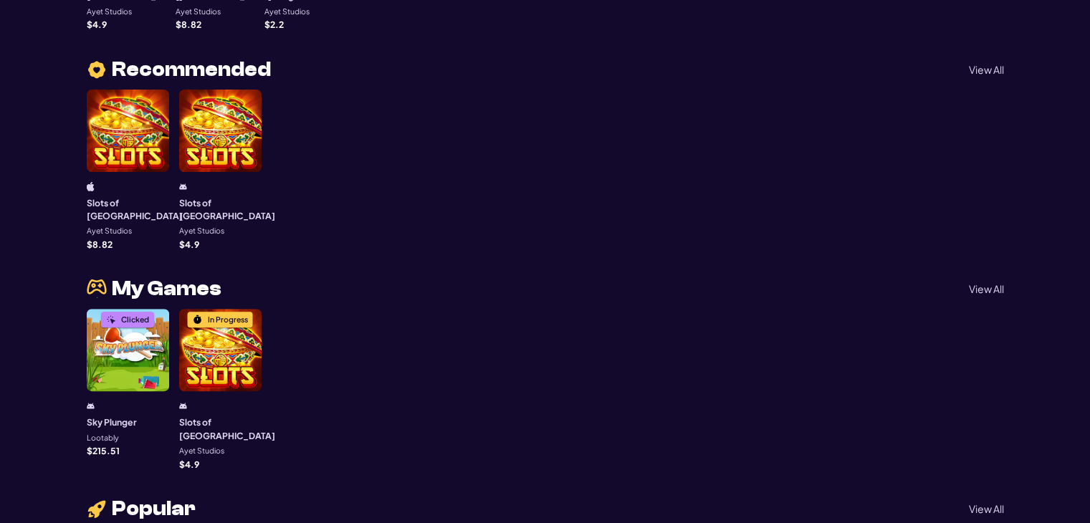
click at [129, 350] on div "Clicked" at bounding box center [128, 350] width 82 height 82
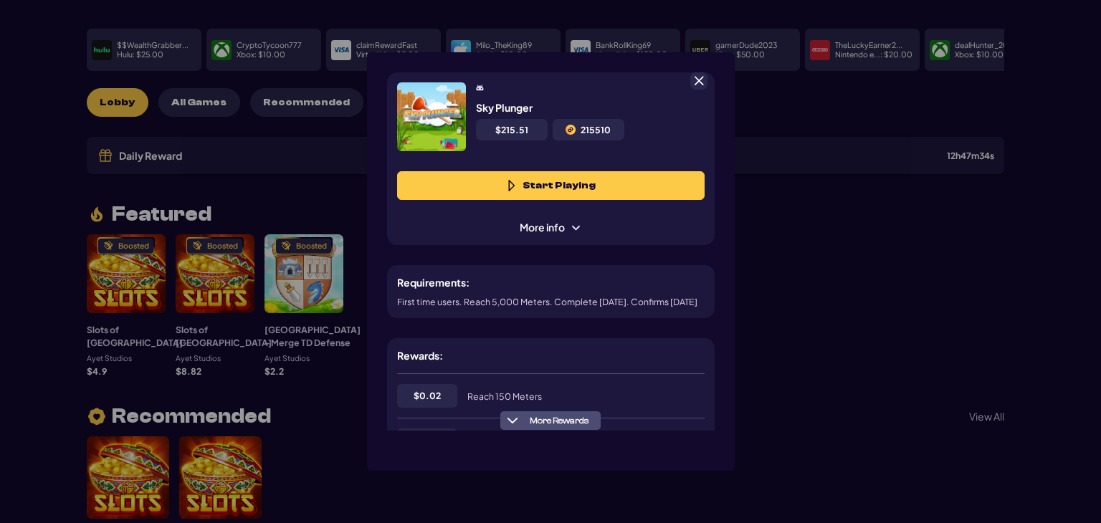
click at [548, 224] on span "More info" at bounding box center [551, 227] width 82 height 15
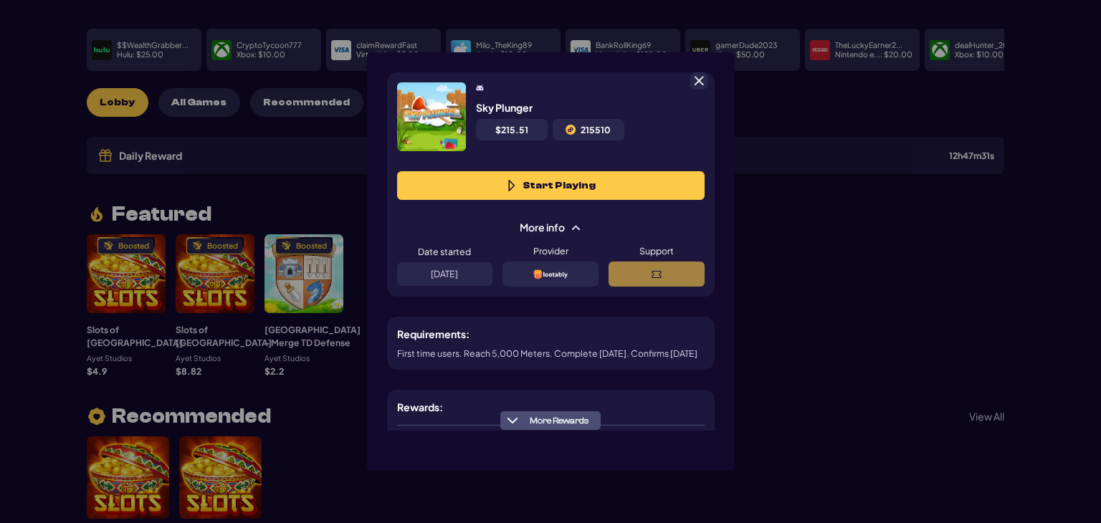
click at [700, 82] on span at bounding box center [698, 81] width 13 height 13
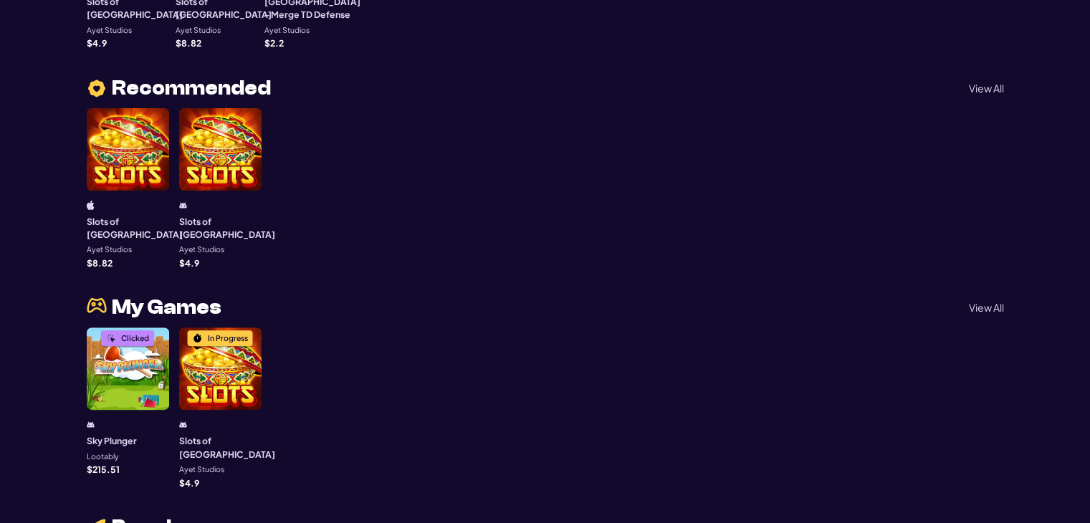
scroll to position [409, 0]
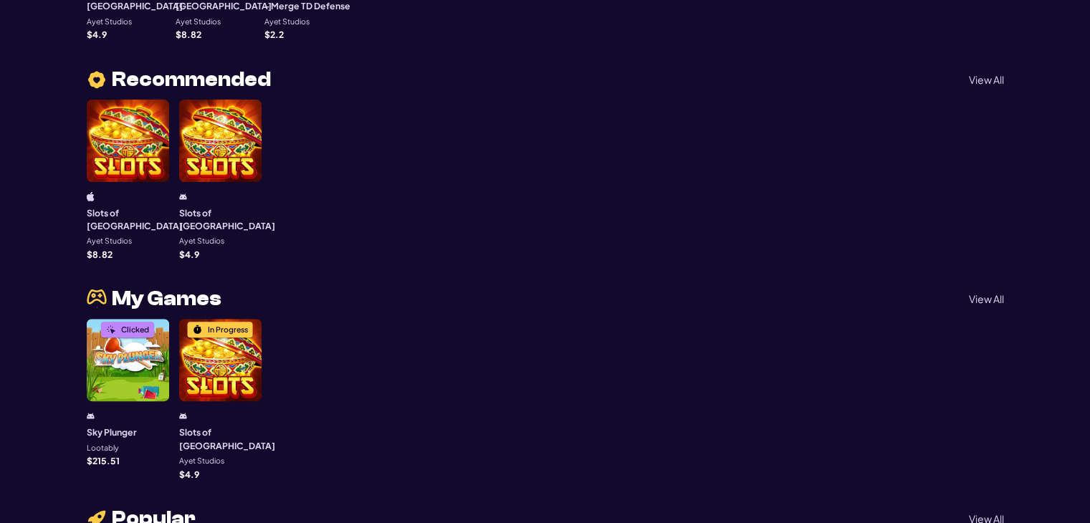
click at [118, 340] on div "Clicked" at bounding box center [128, 360] width 82 height 82
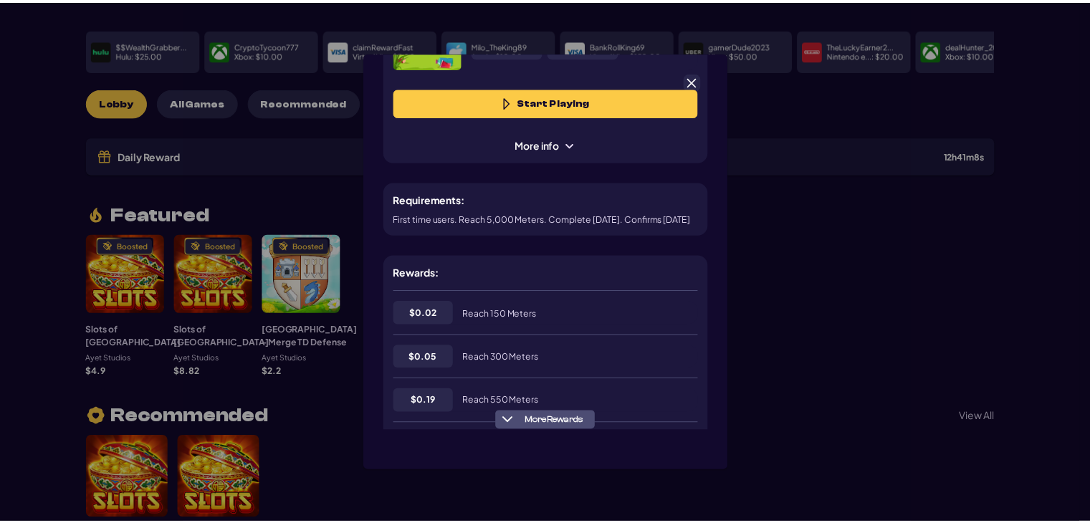
scroll to position [0, 0]
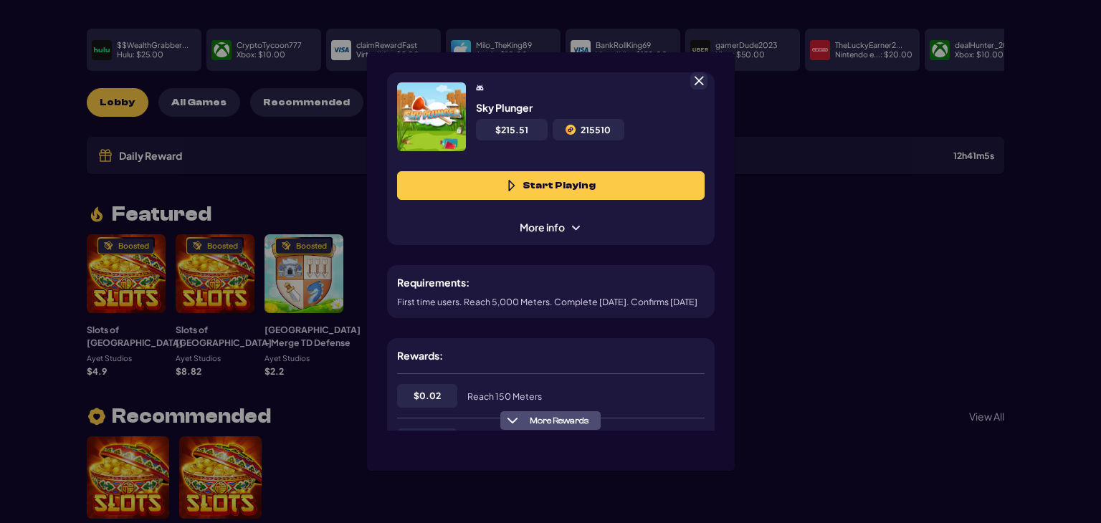
click at [558, 227] on span "More info" at bounding box center [551, 227] width 82 height 15
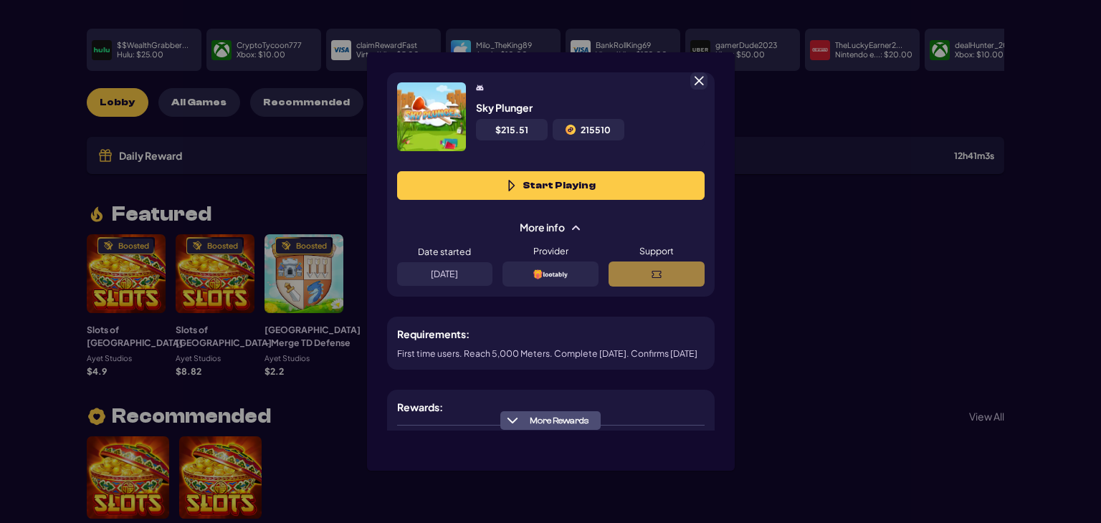
click at [571, 266] on div at bounding box center [550, 274] width 96 height 25
click at [695, 83] on span at bounding box center [698, 81] width 13 height 13
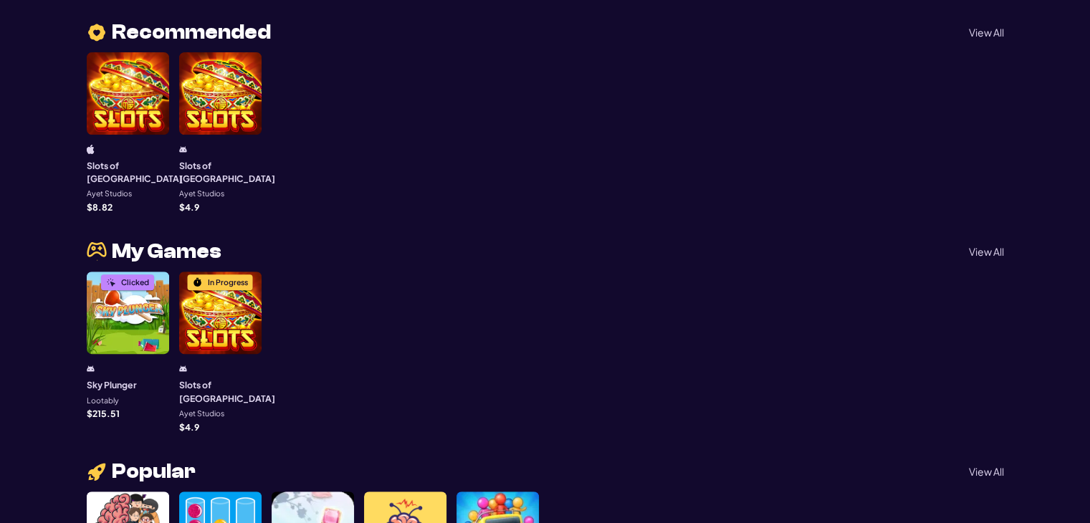
scroll to position [460, 0]
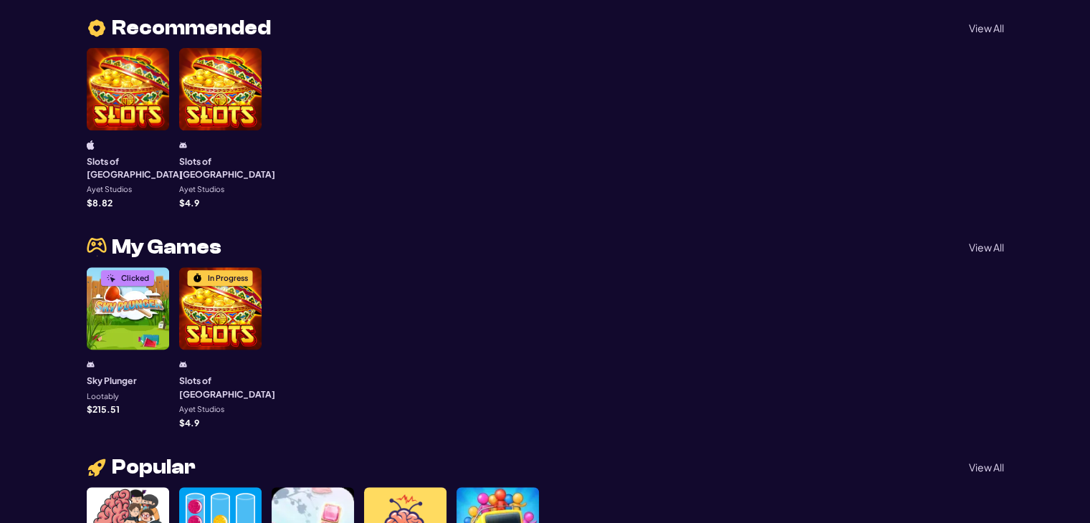
click at [130, 267] on div "Clicked" at bounding box center [128, 308] width 82 height 82
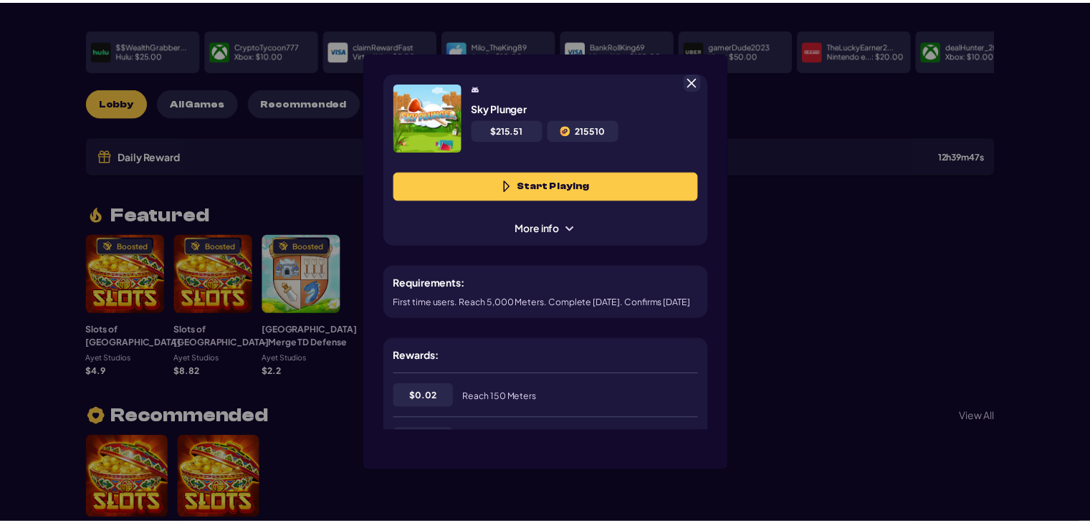
scroll to position [72, 0]
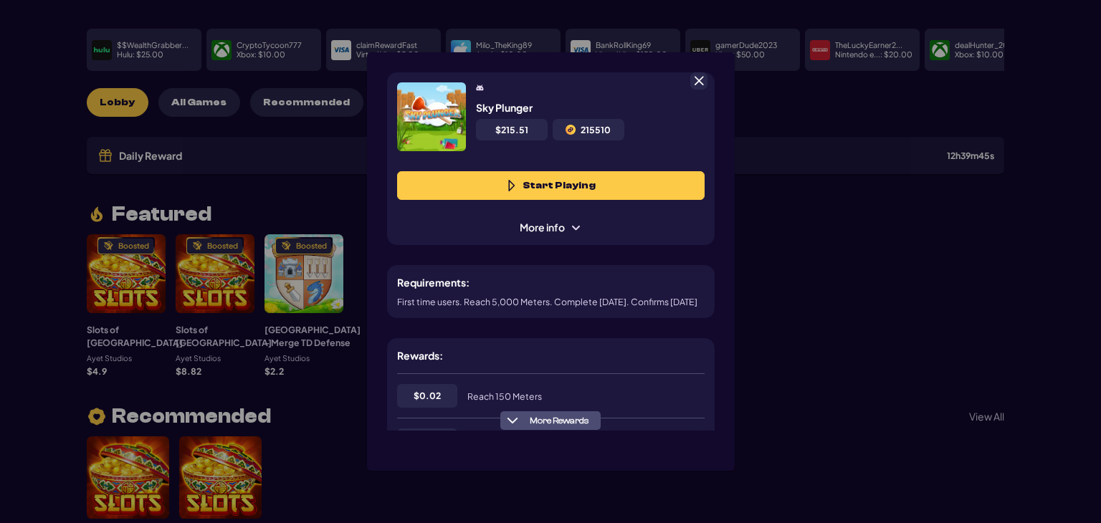
click at [700, 80] on span at bounding box center [698, 81] width 13 height 13
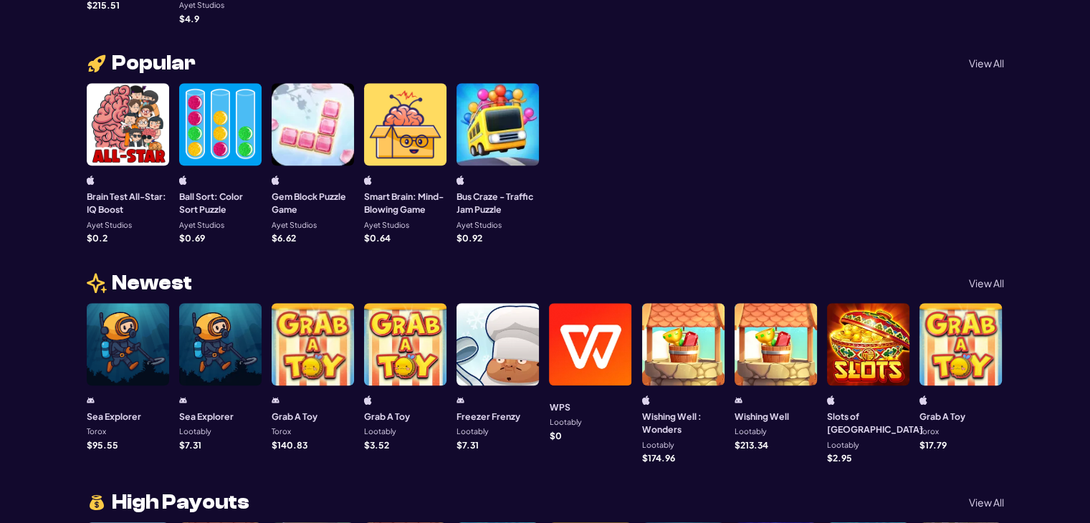
scroll to position [865, 0]
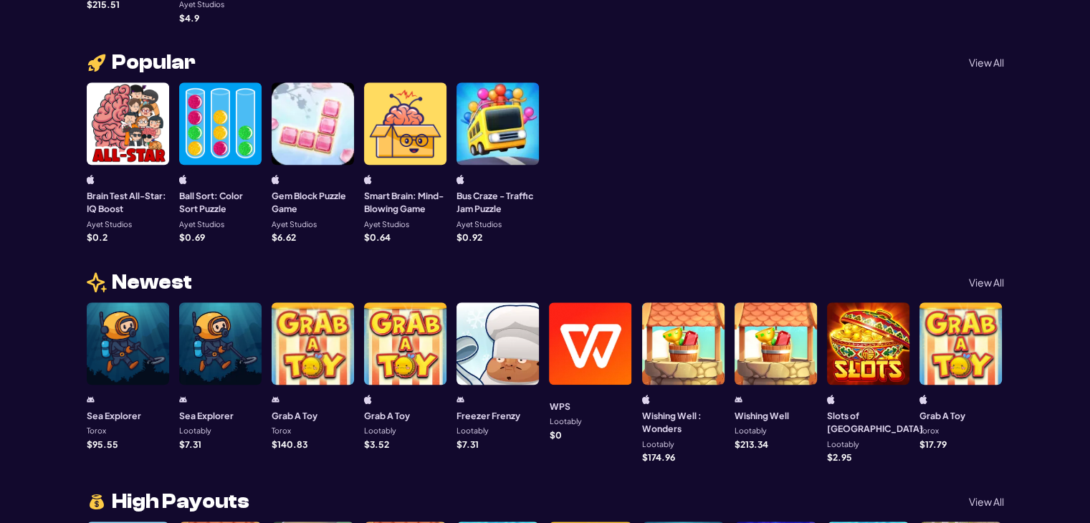
click at [117, 409] on h3 "Sea Explorer" at bounding box center [114, 415] width 54 height 13
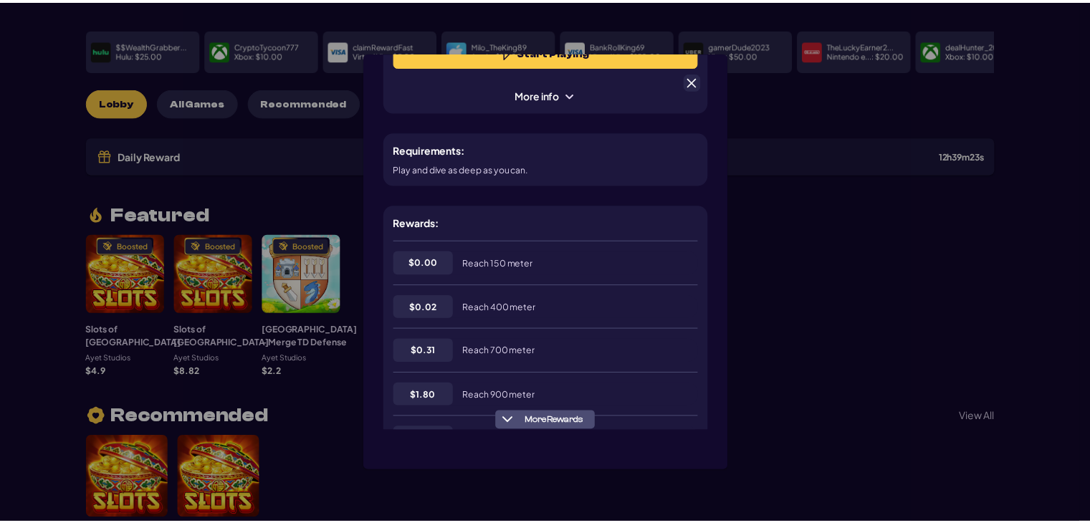
scroll to position [0, 0]
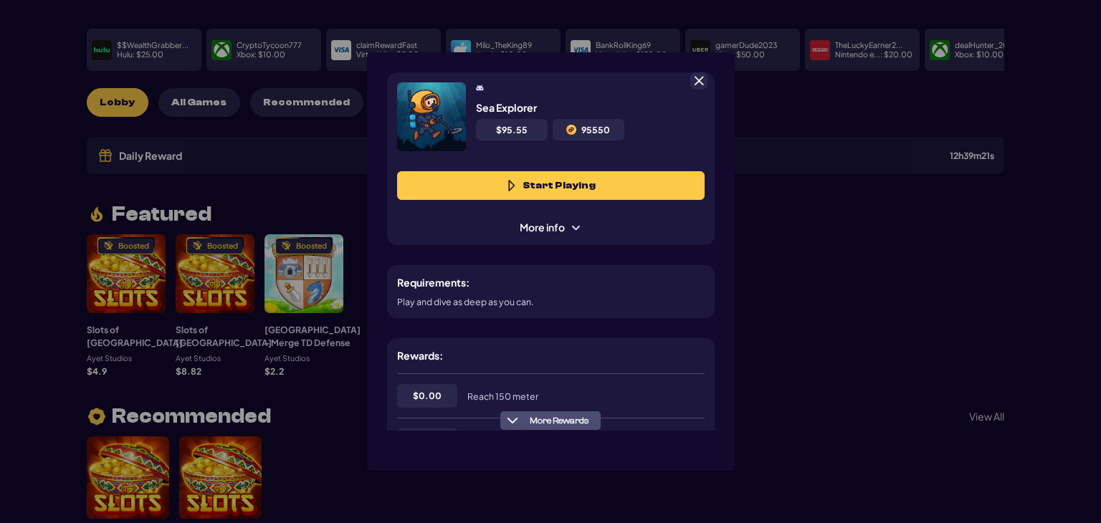
click at [697, 77] on span at bounding box center [698, 81] width 13 height 13
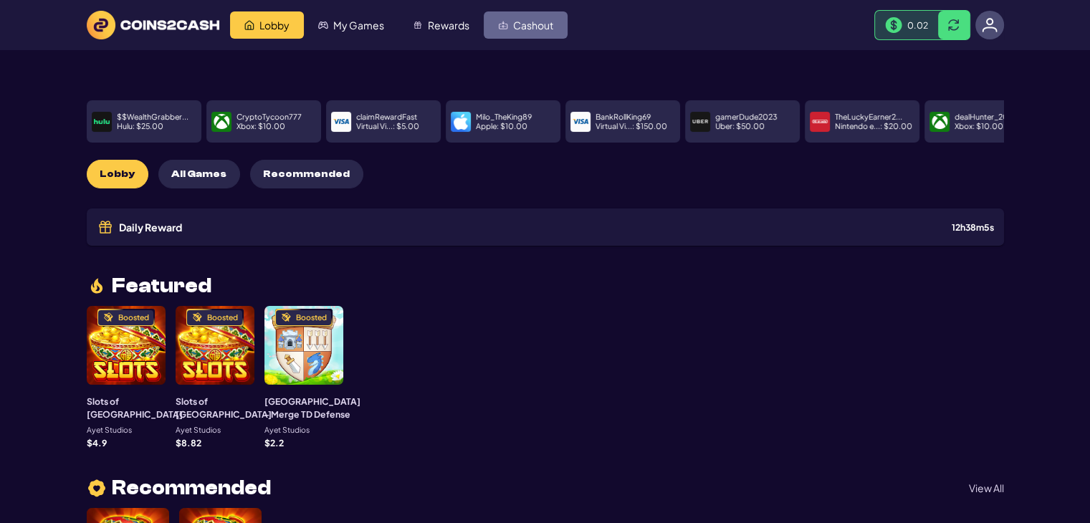
click at [514, 27] on span "Cashout" at bounding box center [533, 25] width 40 height 10
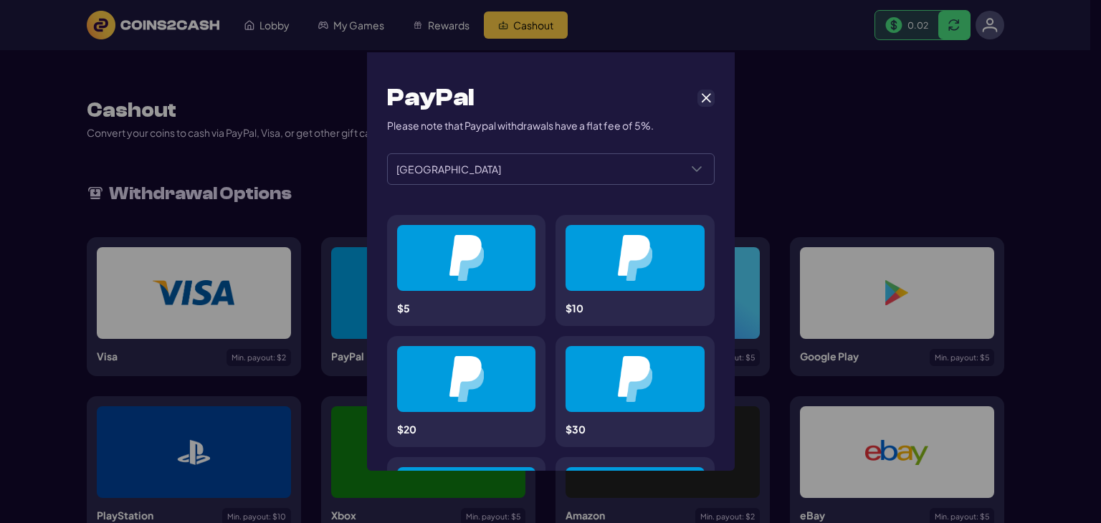
click at [469, 264] on img at bounding box center [466, 258] width 35 height 46
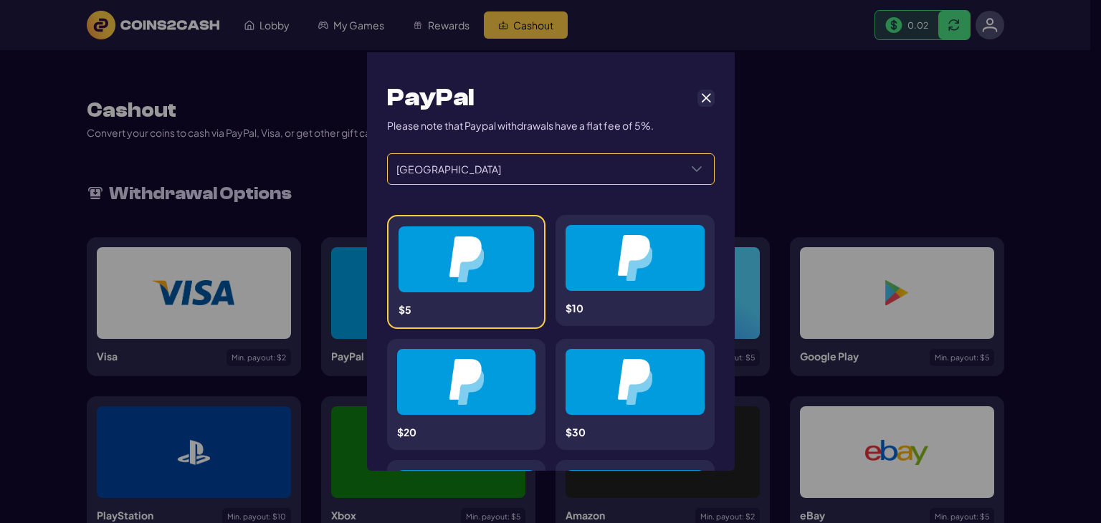
click at [588, 180] on span "[GEOGRAPHIC_DATA]" at bounding box center [534, 169] width 292 height 30
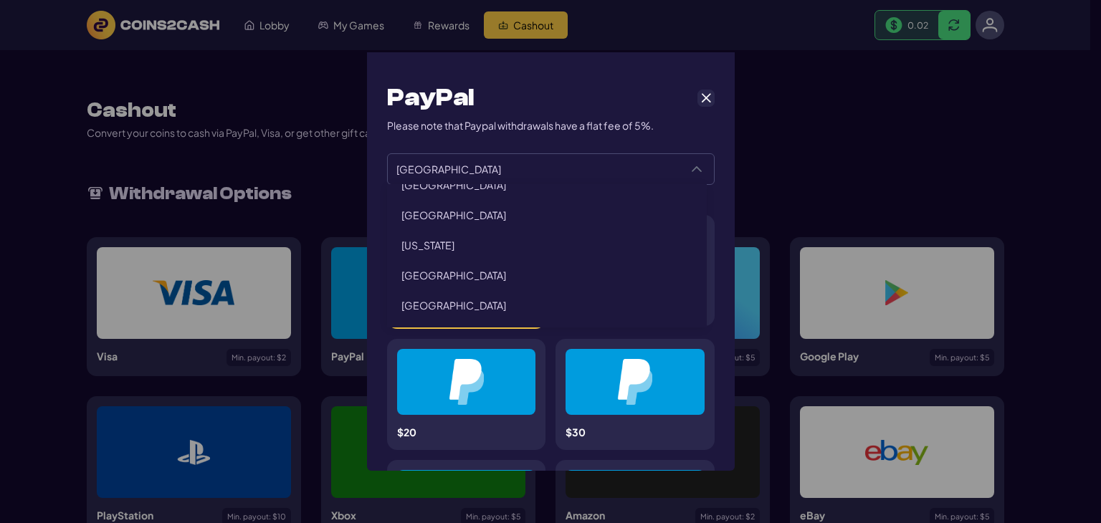
scroll to position [1069, 0]
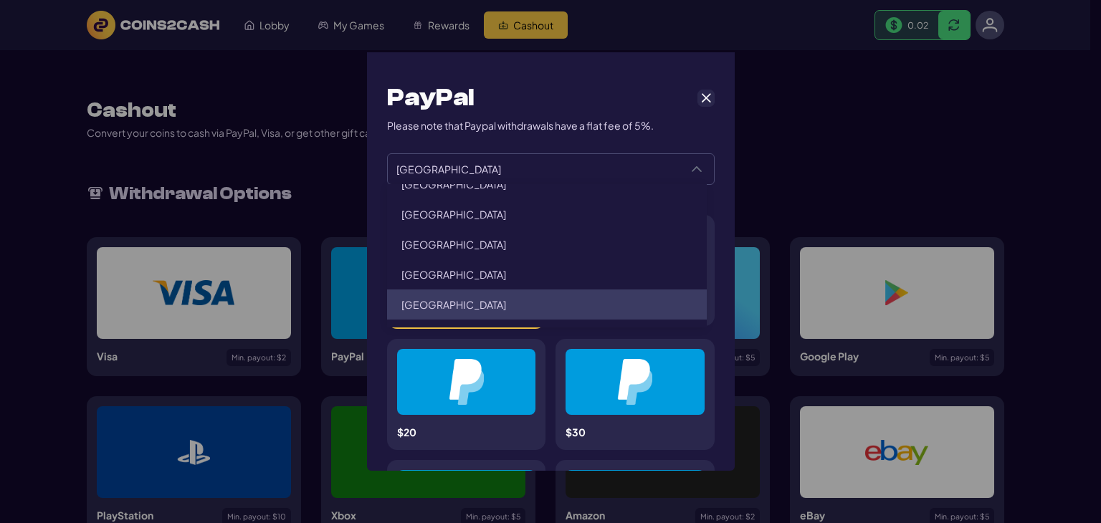
click at [480, 290] on li "United Kingdom" at bounding box center [547, 305] width 320 height 30
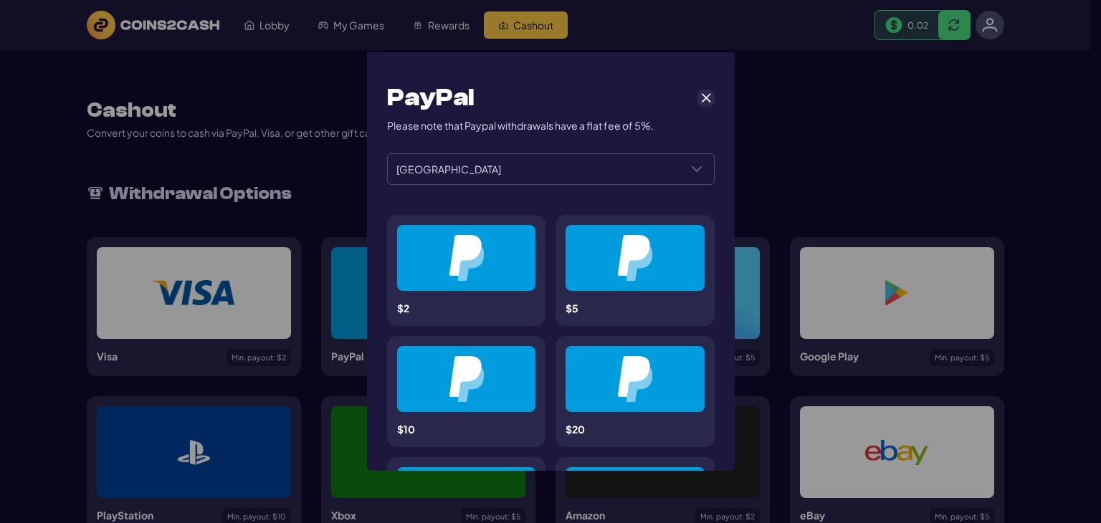
click at [565, 152] on div "**********" at bounding box center [551, 472] width 348 height 821
click at [560, 174] on span "United Kingdom" at bounding box center [534, 169] width 292 height 30
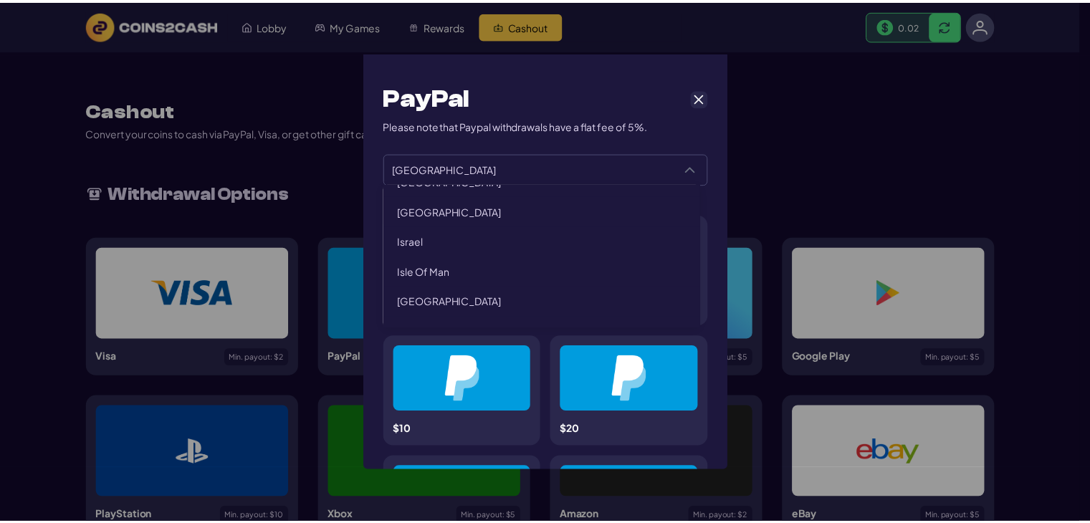
scroll to position [1646, 0]
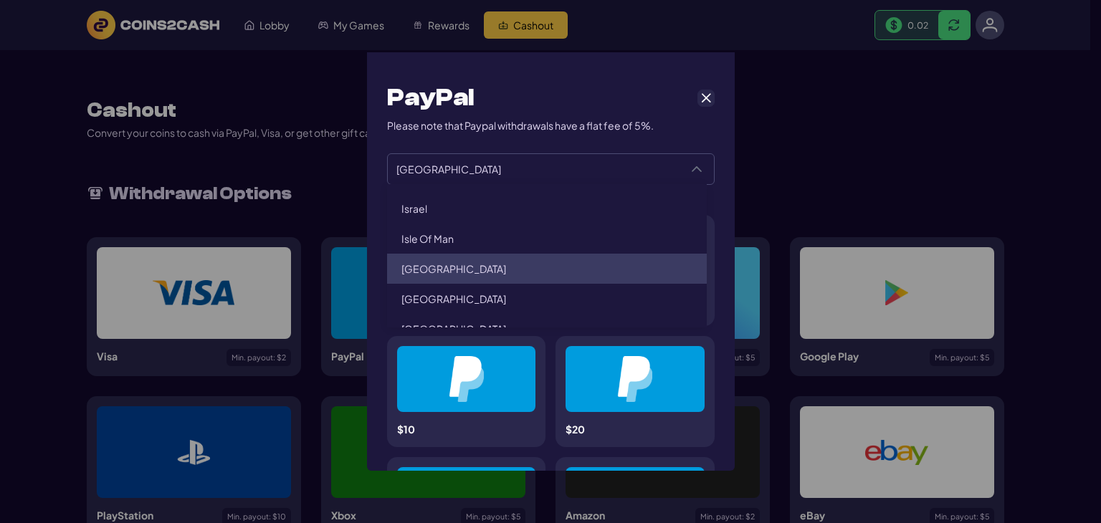
click at [440, 255] on li "India" at bounding box center [547, 269] width 320 height 30
type input "*****"
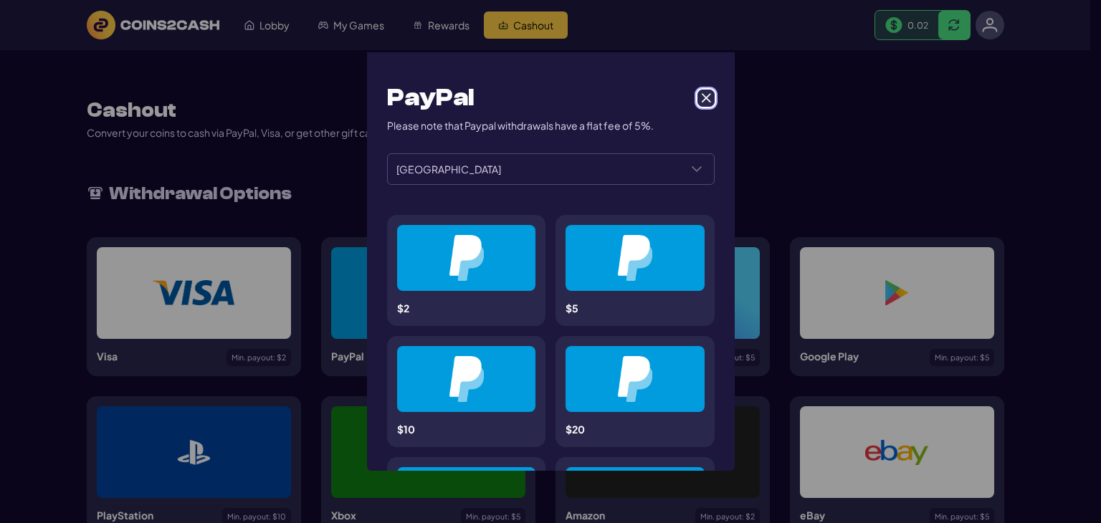
click at [700, 95] on span "Cancel" at bounding box center [706, 98] width 13 height 13
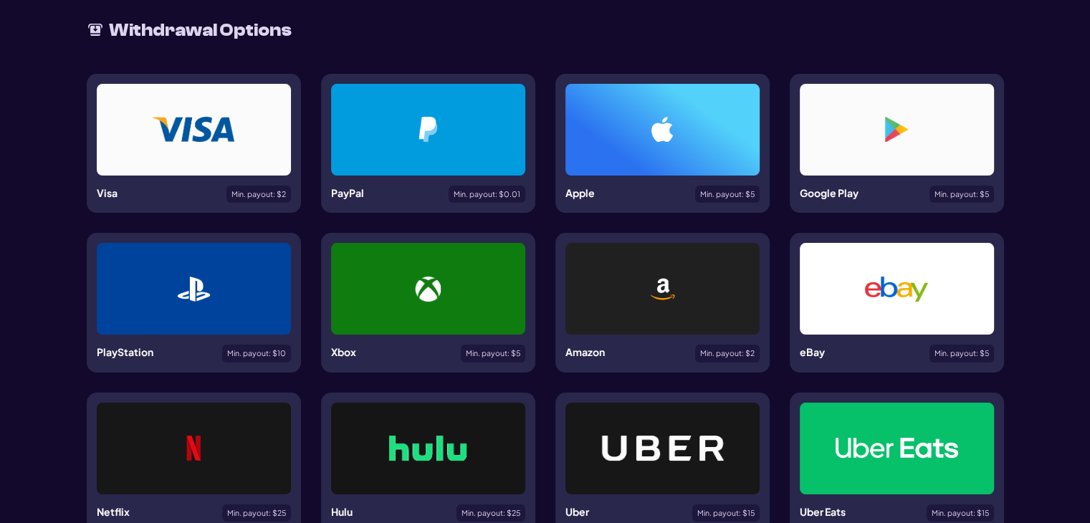
scroll to position [0, 0]
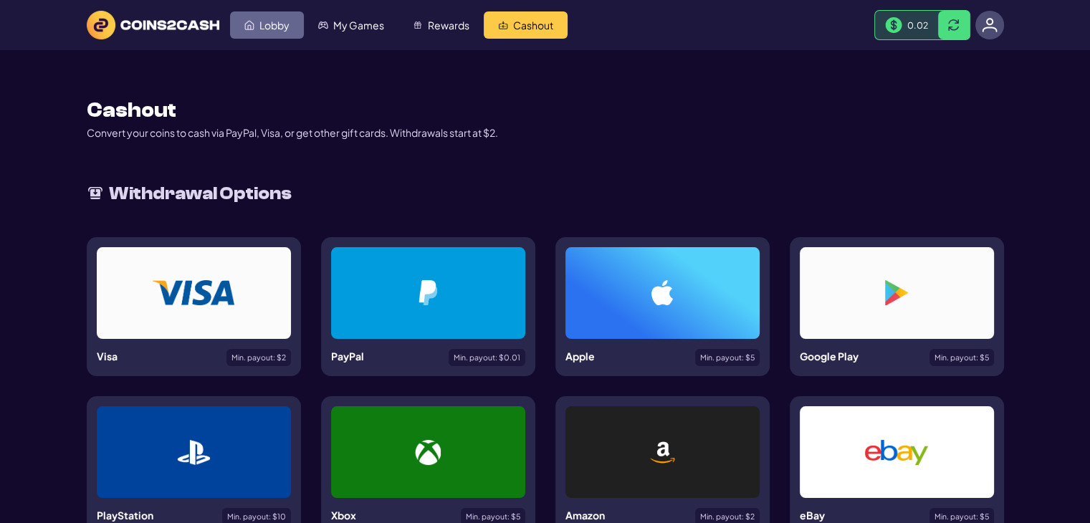
click at [259, 16] on link "Lobby" at bounding box center [267, 24] width 74 height 27
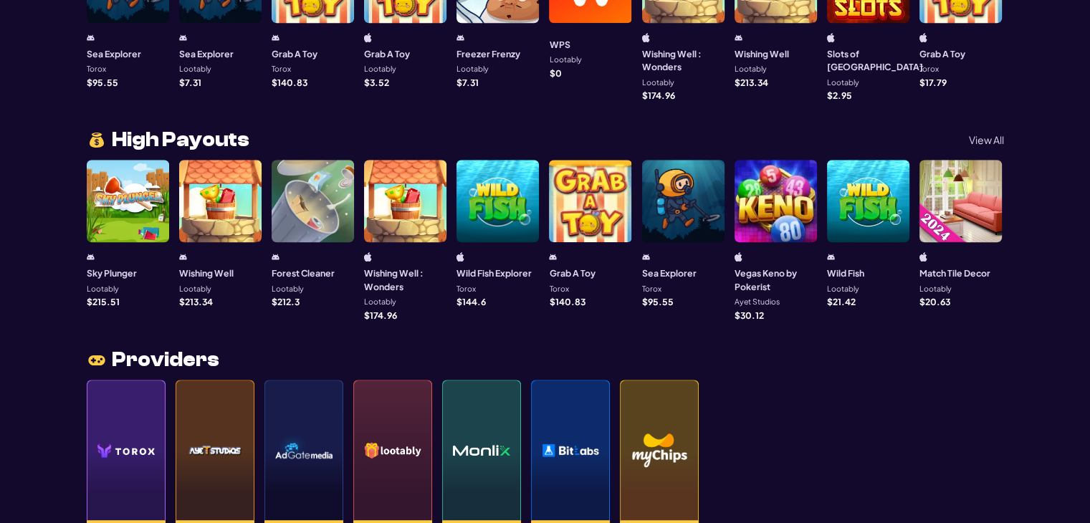
scroll to position [1323, 0]
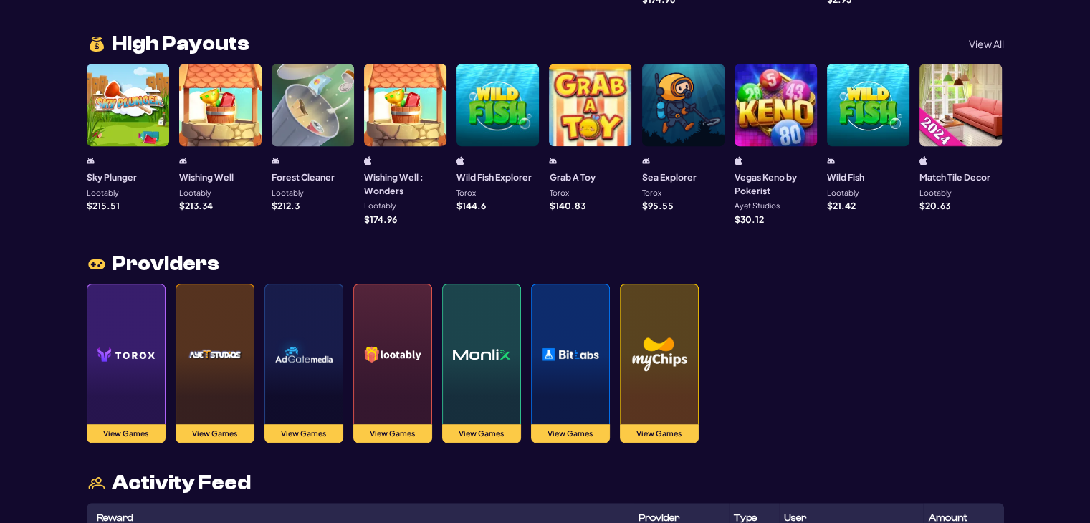
click at [948, 171] on h3 "Match Tile Decor" at bounding box center [955, 177] width 71 height 13
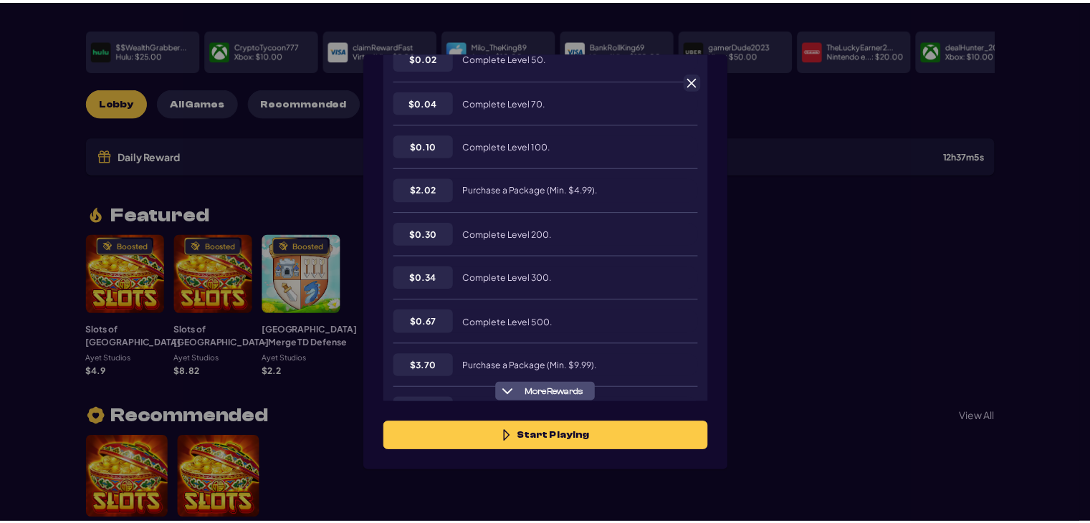
scroll to position [581, 0]
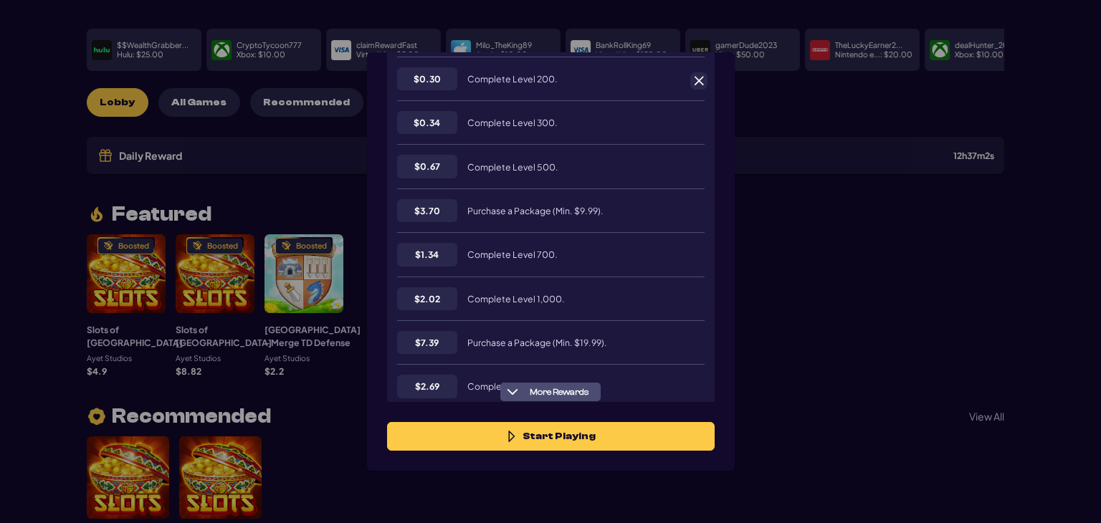
click at [692, 78] on span at bounding box center [698, 81] width 13 height 13
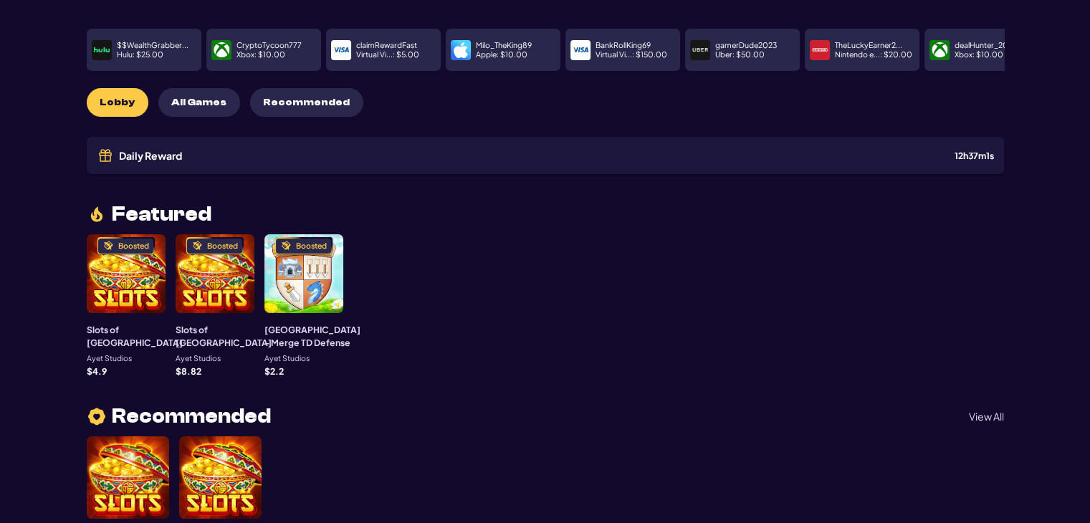
scroll to position [0, 0]
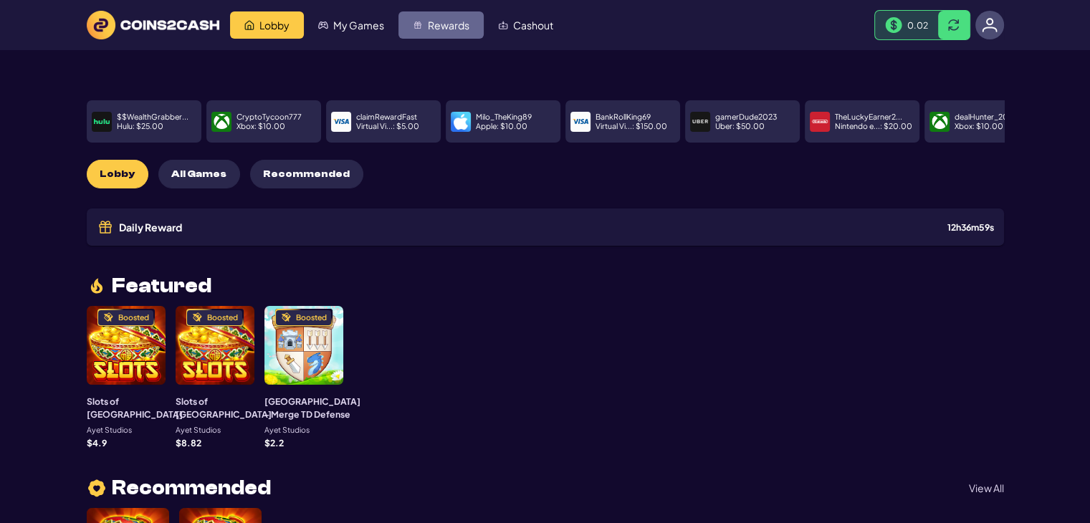
click at [444, 17] on link "Rewards" at bounding box center [441, 24] width 85 height 27
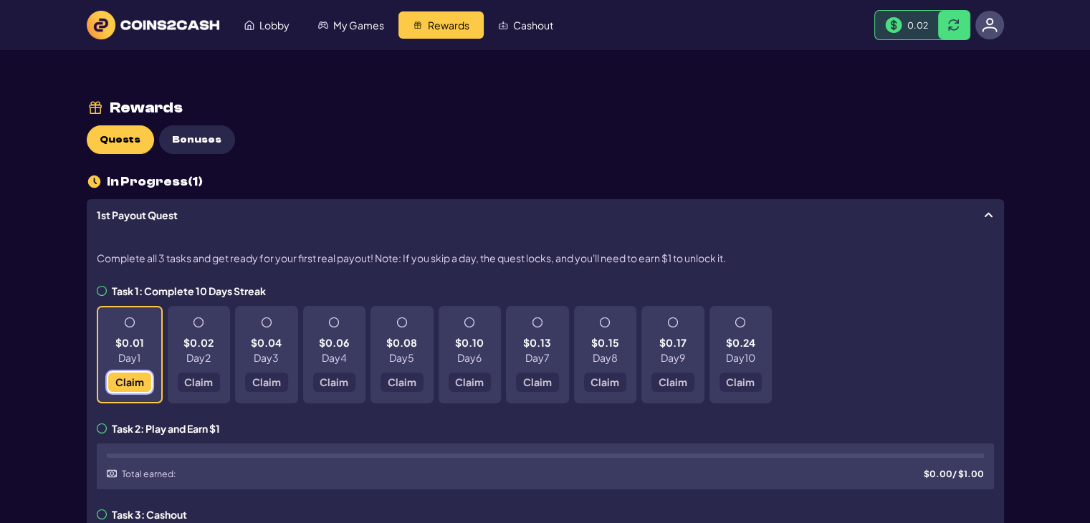
click at [126, 377] on span "Claim" at bounding box center [129, 382] width 29 height 10
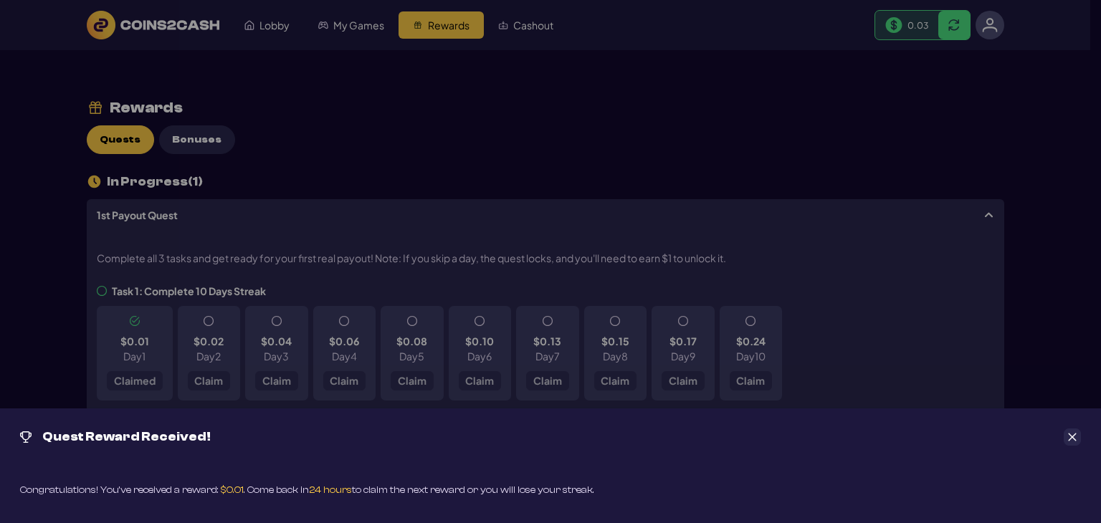
click at [1069, 432] on icon "Close" at bounding box center [1072, 437] width 10 height 10
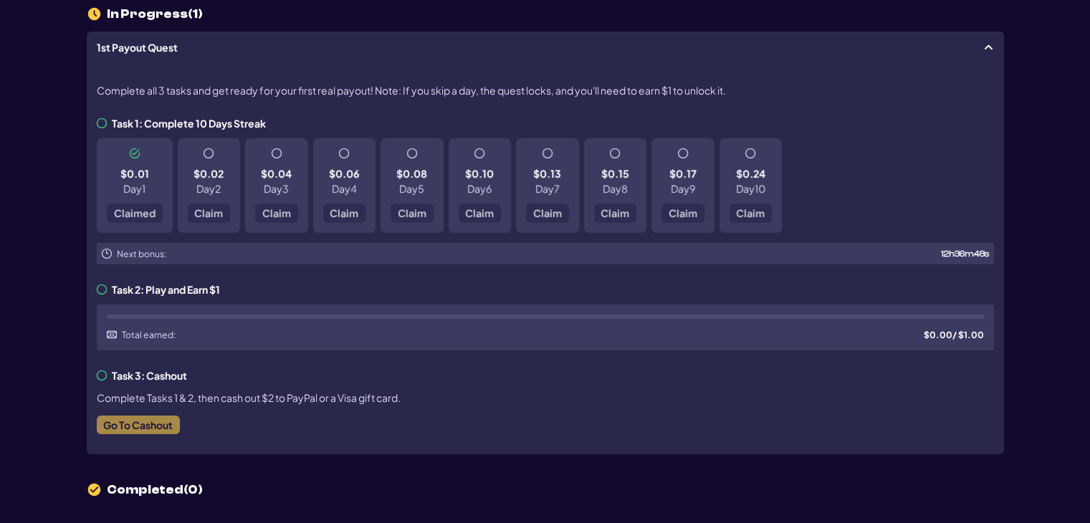
scroll to position [168, 0]
click at [100, 373] on icon at bounding box center [102, 375] width 10 height 10
click at [97, 286] on icon at bounding box center [102, 289] width 10 height 10
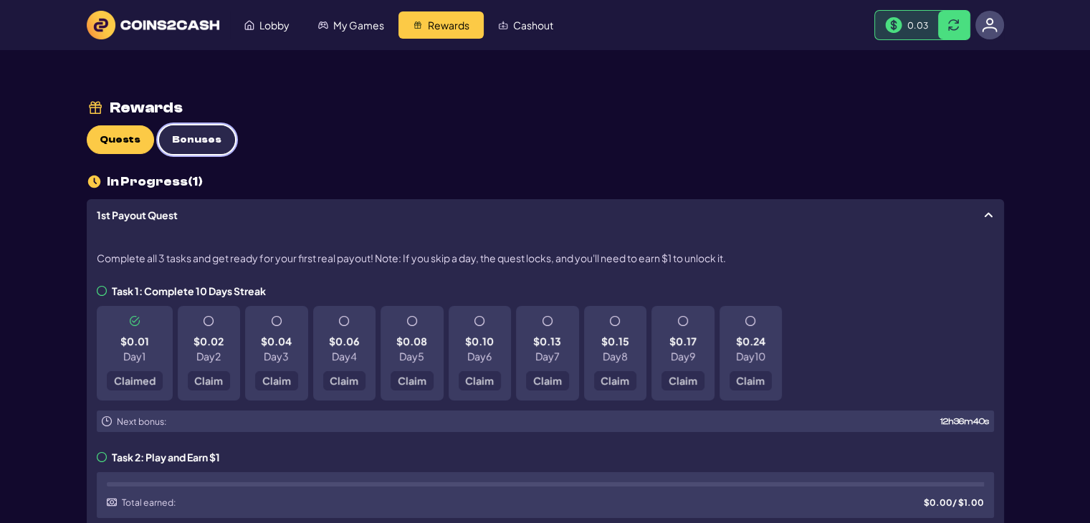
click at [196, 146] on button "Bonuses" at bounding box center [197, 139] width 76 height 29
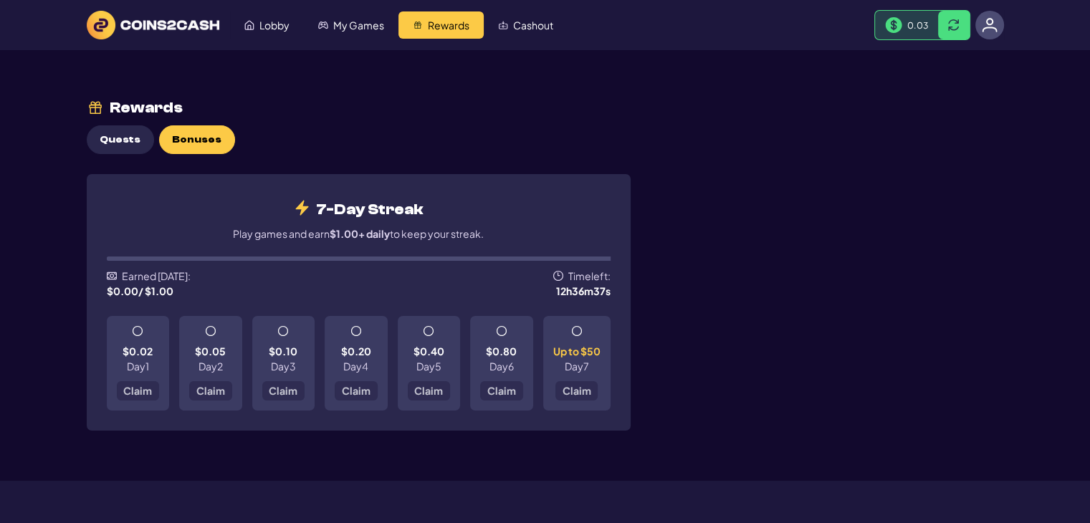
click at [135, 335] on span at bounding box center [138, 331] width 10 height 10
